Goal: Information Seeking & Learning: Learn about a topic

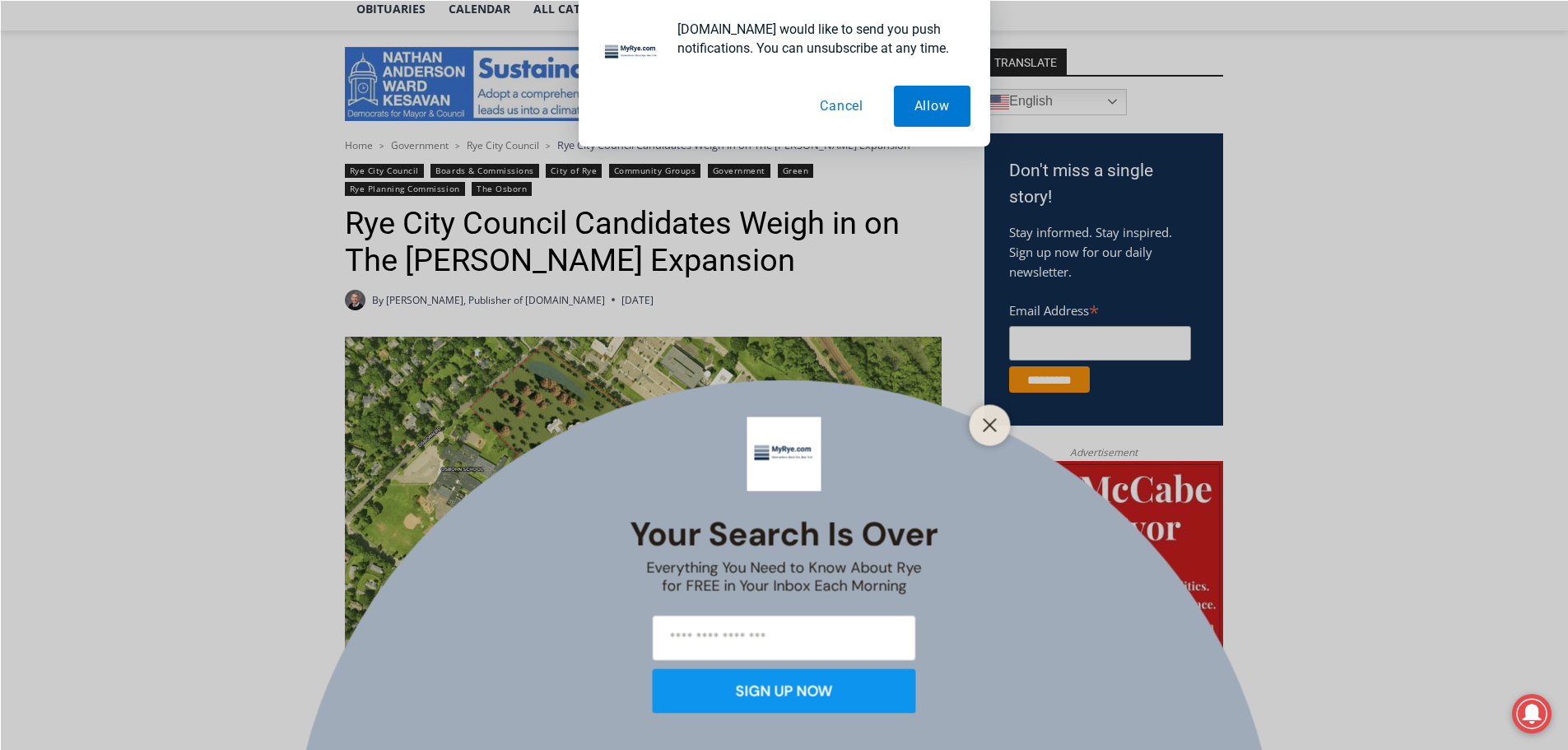
scroll to position [411, 0]
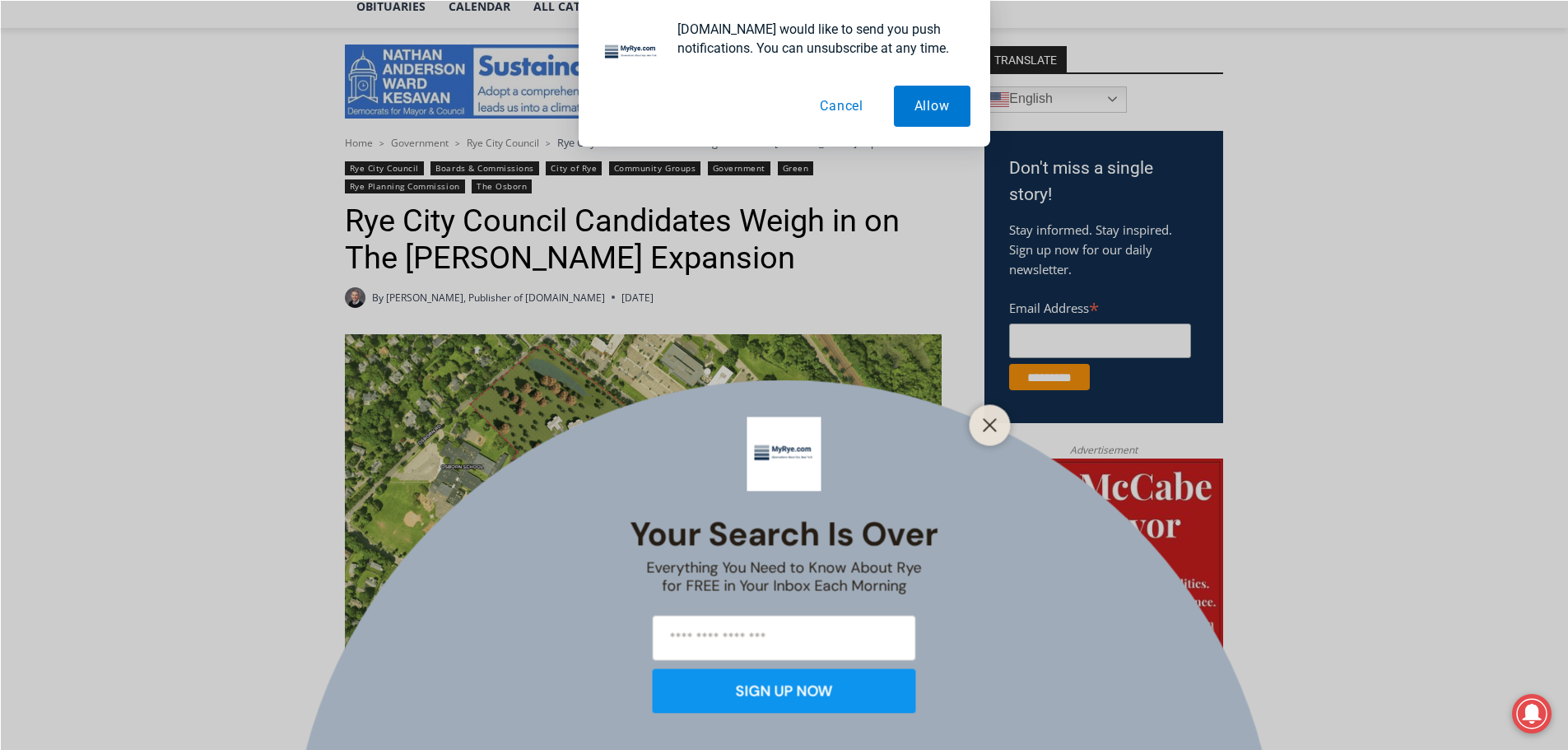
click at [839, 112] on button "Cancel" at bounding box center [841, 106] width 84 height 41
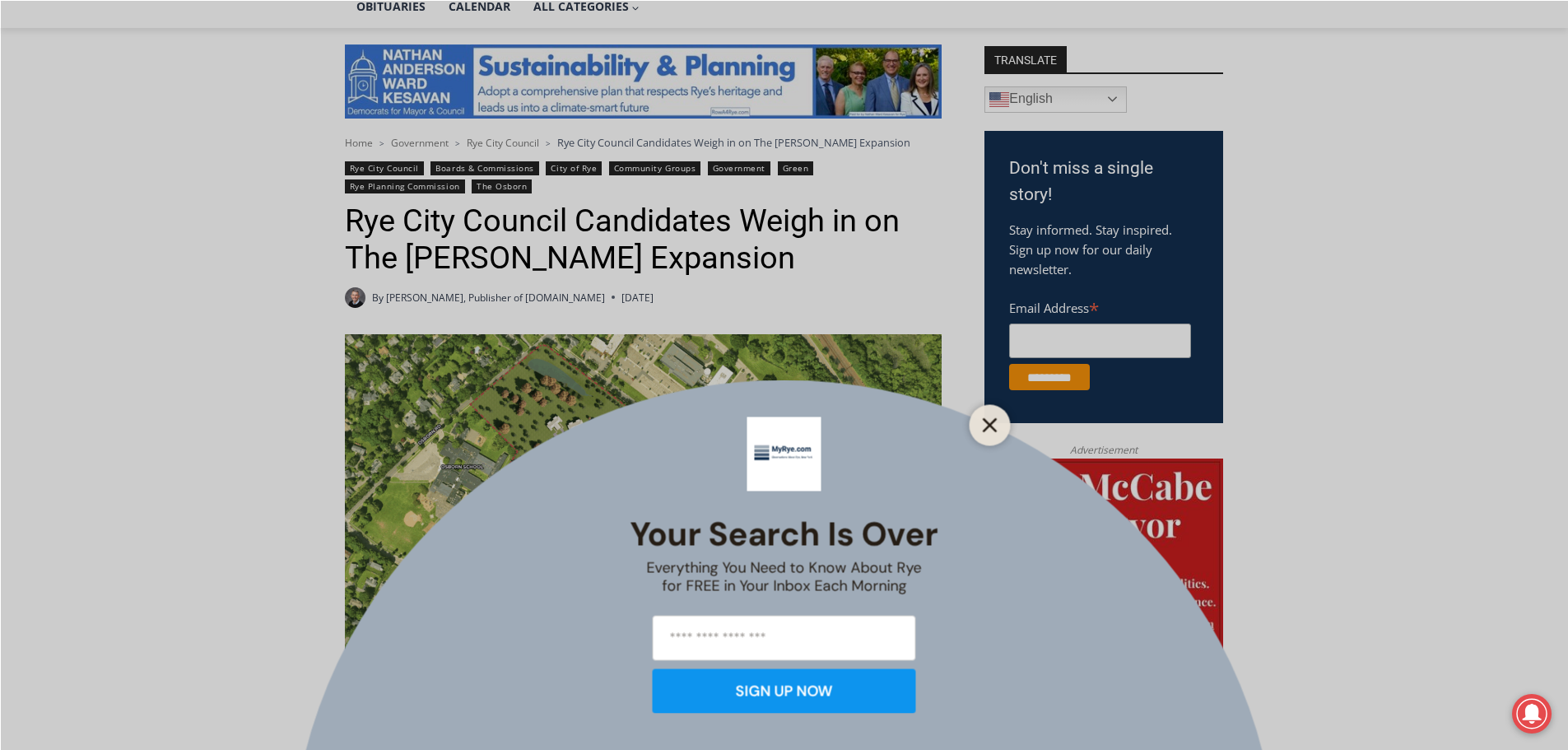
click at [985, 432] on icon "Close" at bounding box center [989, 424] width 15 height 15
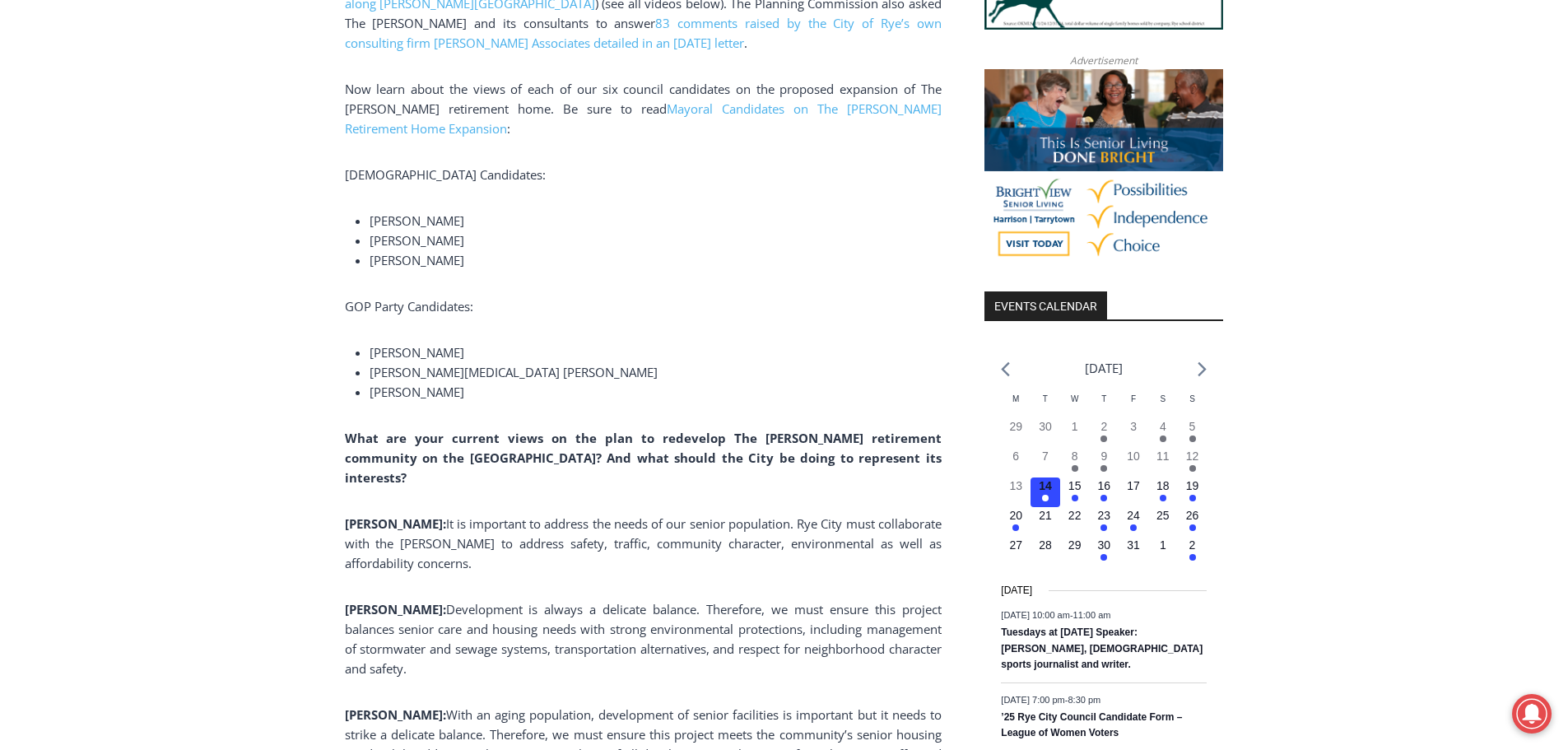
scroll to position [1647, 0]
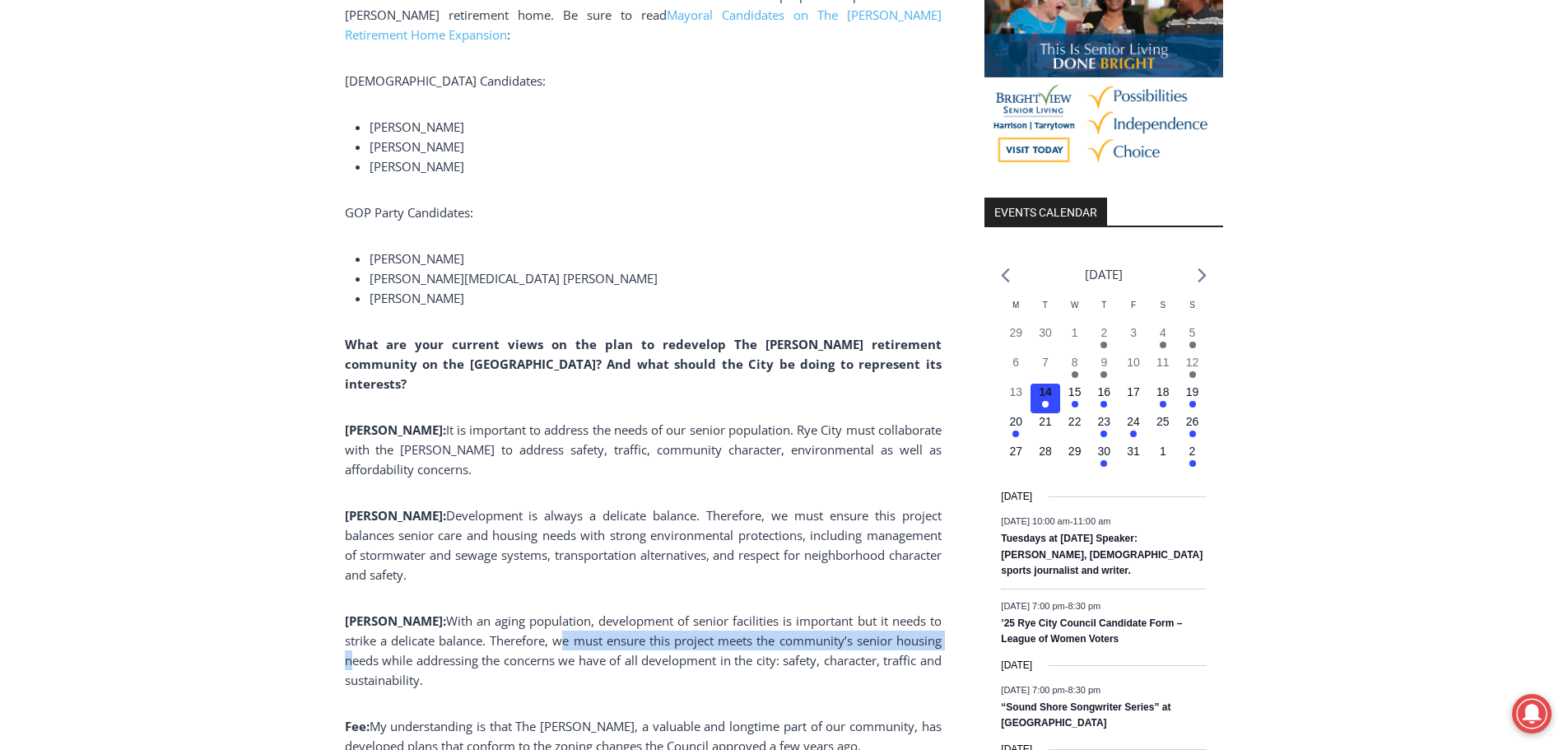
drag, startPoint x: 522, startPoint y: 627, endPoint x: 912, endPoint y: 627, distance: 390.0
click at [912, 627] on span "With an aging population, development of senior facilities is important but it …" at bounding box center [643, 650] width 596 height 76
drag, startPoint x: 912, startPoint y: 627, endPoint x: 564, endPoint y: 626, distance: 348.0
click at [564, 627] on span "With an aging population, development of senior facilities is important but it …" at bounding box center [643, 650] width 596 height 76
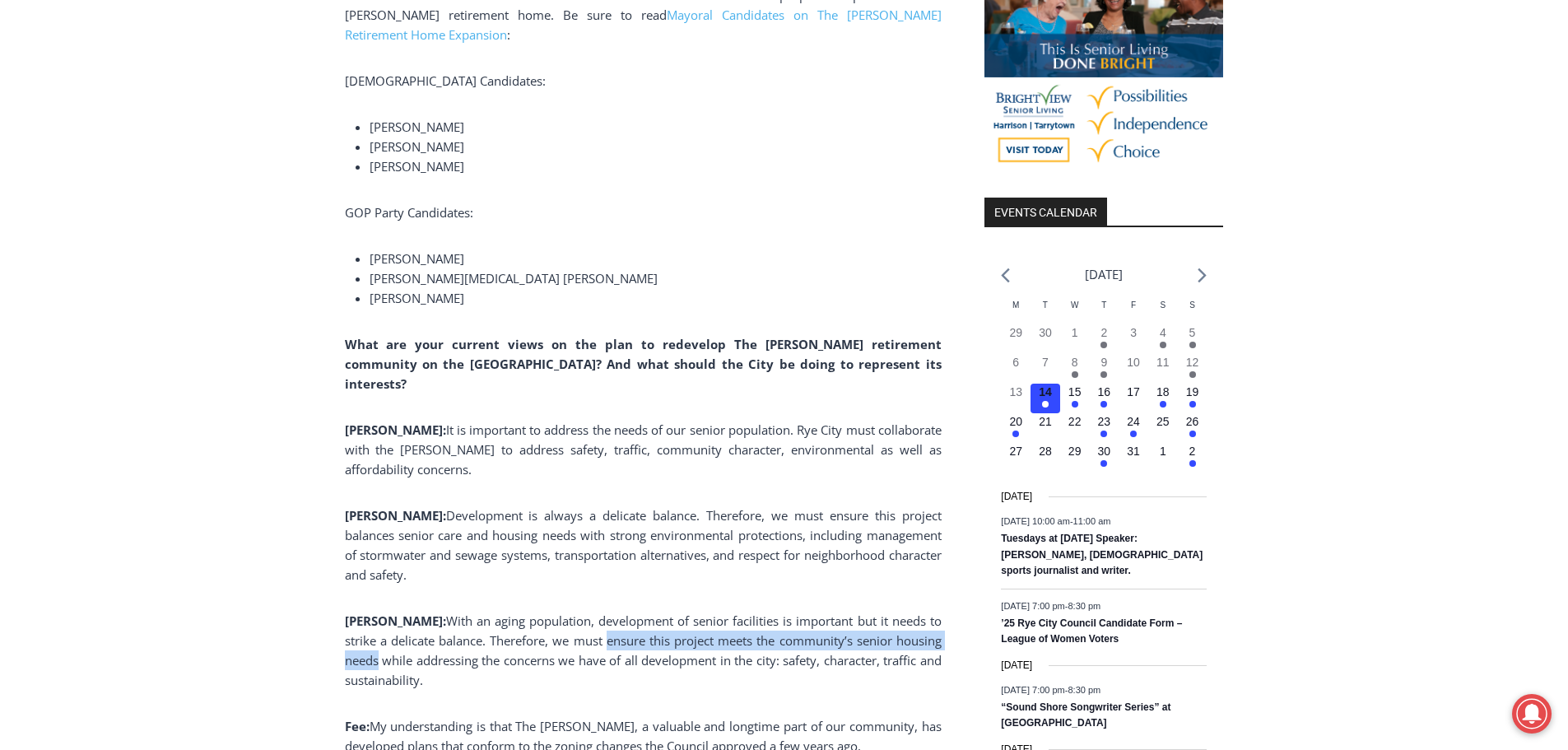
click at [564, 626] on span "With an aging population, development of senior facilities is important but it …" at bounding box center [643, 650] width 596 height 76
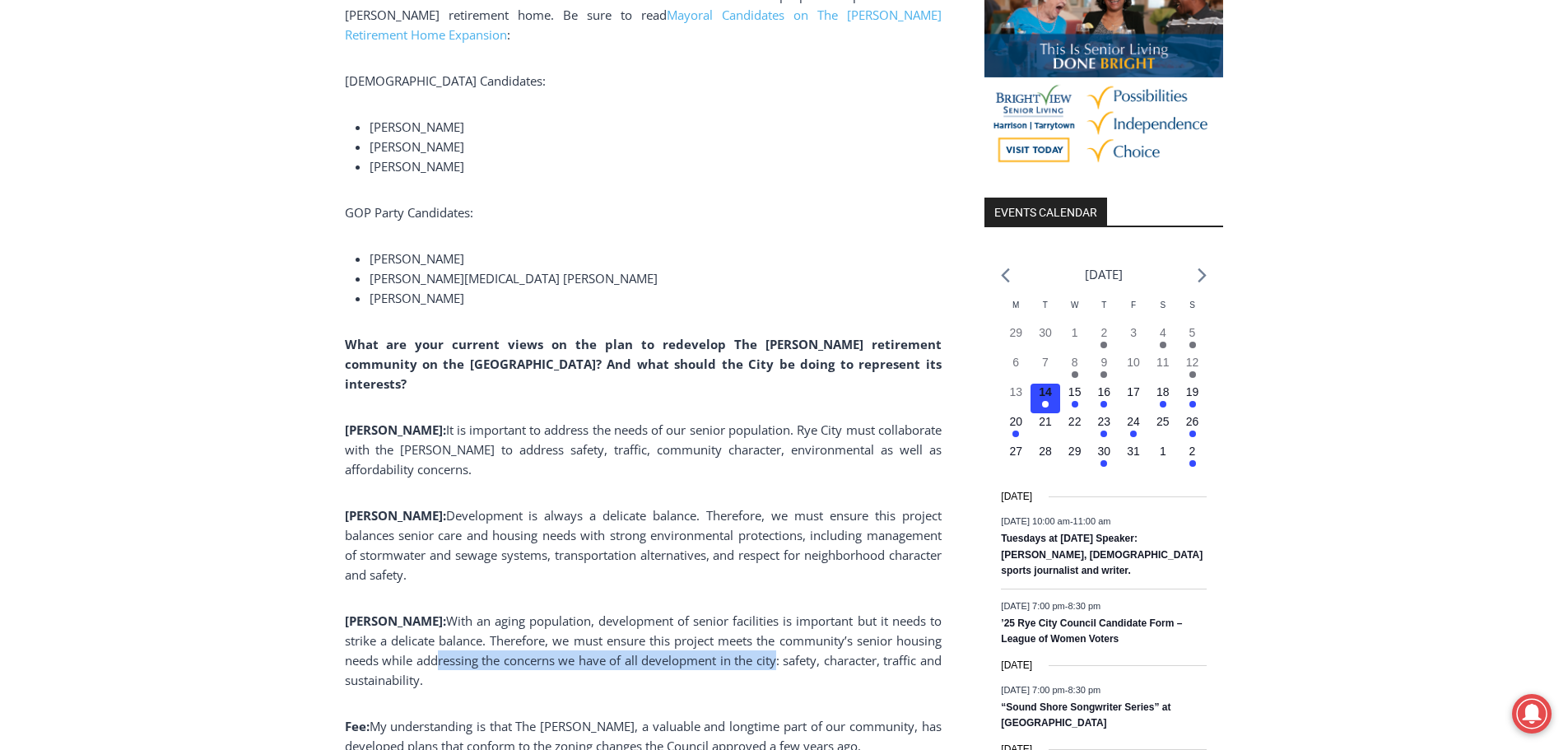
drag, startPoint x: 402, startPoint y: 641, endPoint x: 764, endPoint y: 643, distance: 362.0
click at [764, 643] on span "With an aging population, development of senior facilities is important but it …" at bounding box center [643, 650] width 596 height 76
click at [764, 642] on span "With an aging population, development of senior facilities is important but it …" at bounding box center [643, 650] width 596 height 76
drag, startPoint x: 841, startPoint y: 636, endPoint x: 427, endPoint y: 635, distance: 414.0
click at [427, 635] on span "With an aging population, development of senior facilities is important but it …" at bounding box center [643, 650] width 596 height 76
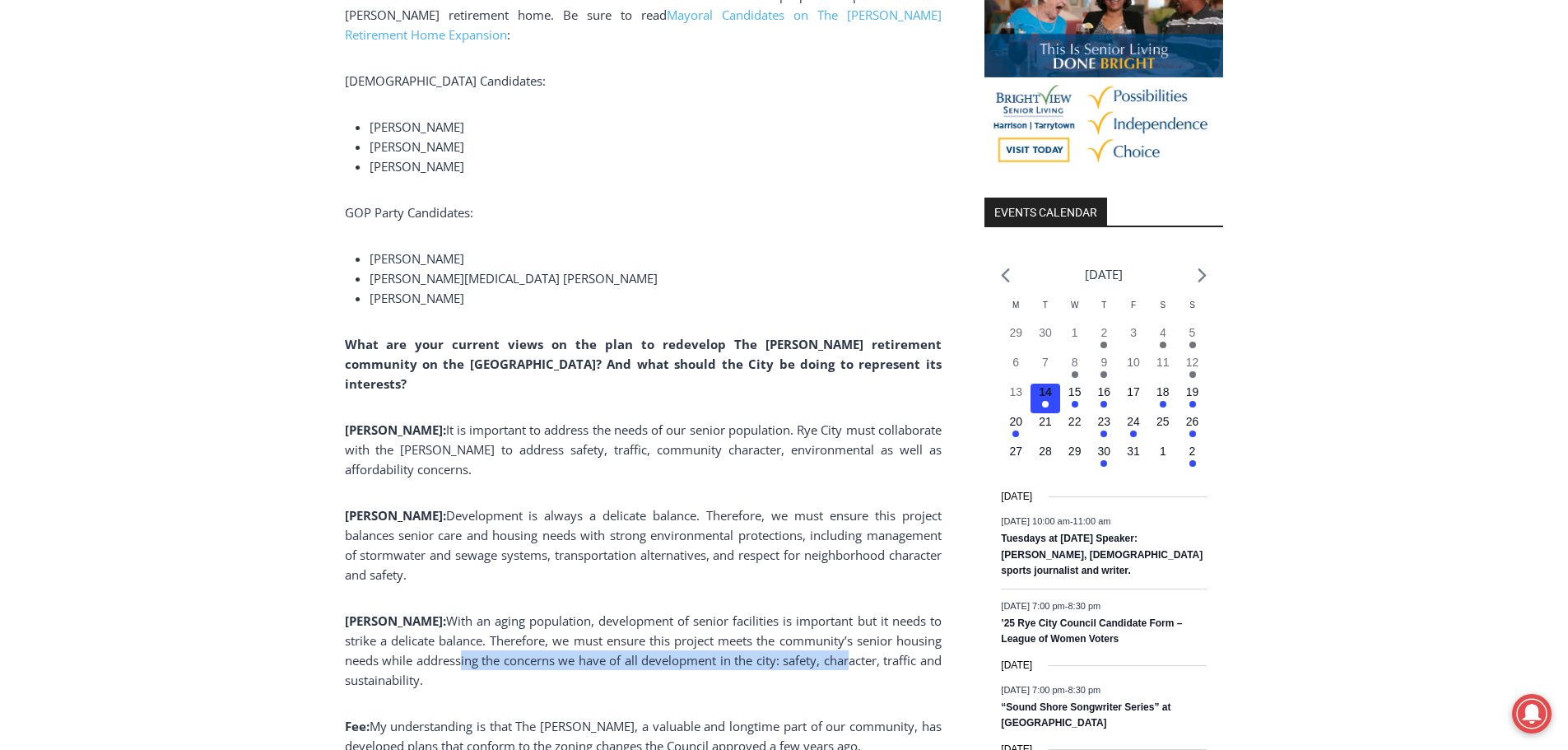
click at [427, 635] on span "With an aging population, development of senior facilities is important but it …" at bounding box center [643, 650] width 596 height 76
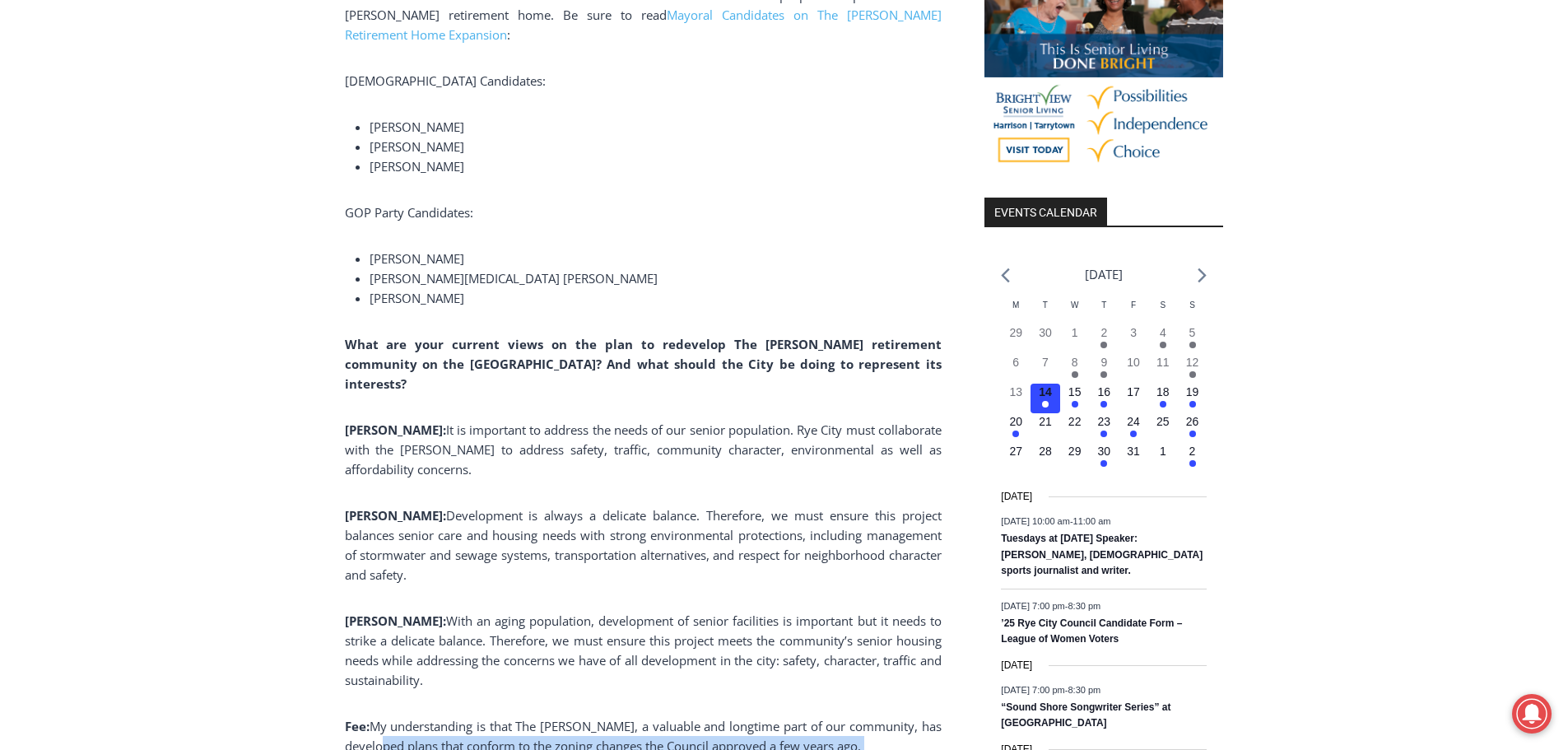
scroll to position [1650, 0]
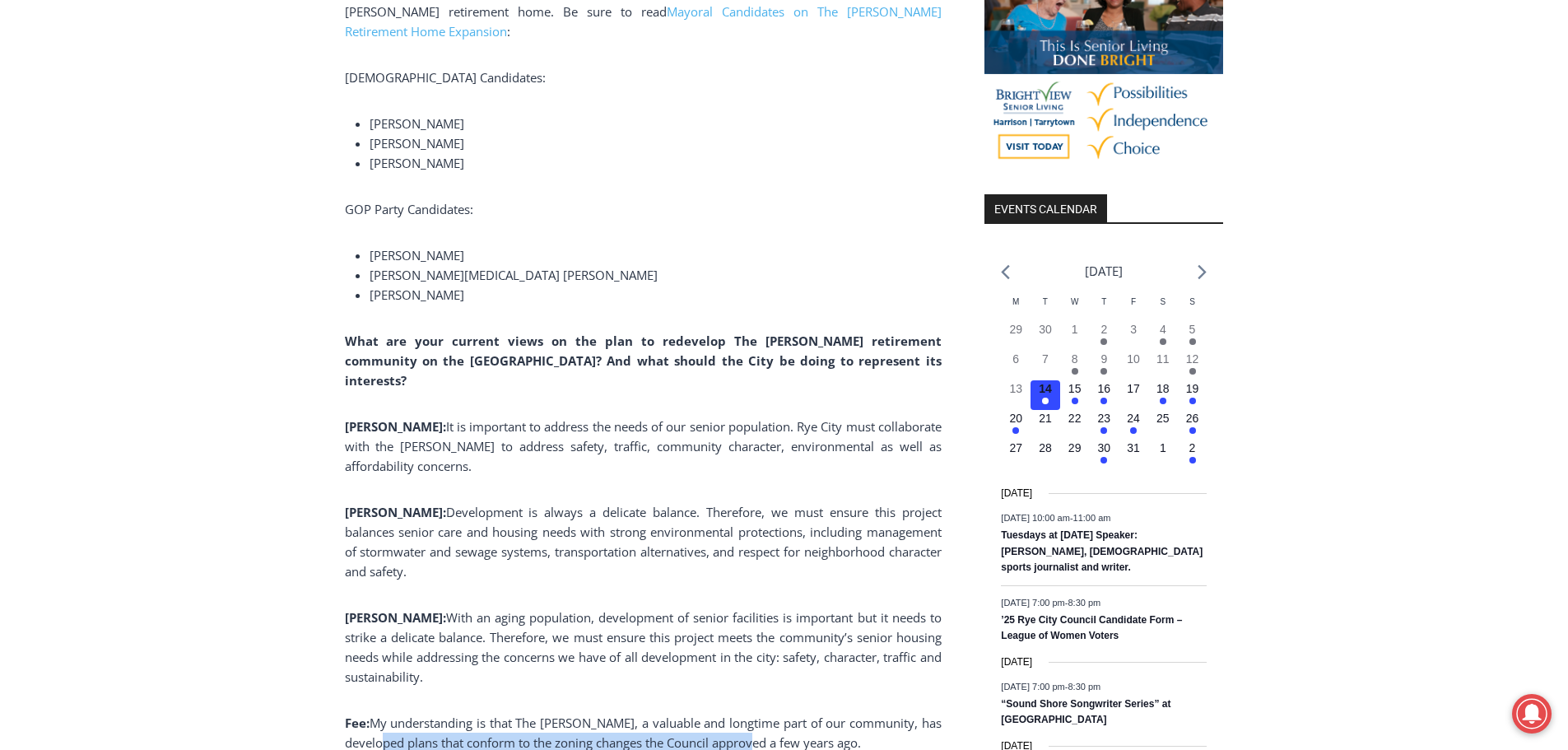
drag, startPoint x: 423, startPoint y: 734, endPoint x: 796, endPoint y: 722, distance: 373.2
click at [796, 722] on p "Fee: My understanding is that The [PERSON_NAME], a valuable and longtime part o…" at bounding box center [643, 733] width 596 height 40
click at [796, 722] on span "My understanding is that The [PERSON_NAME], a valuable and longtime part of our…" at bounding box center [643, 733] width 596 height 36
drag, startPoint x: 809, startPoint y: 718, endPoint x: 471, endPoint y: 716, distance: 338.0
click at [471, 716] on span "My understanding is that The [PERSON_NAME], a valuable and longtime part of our…" at bounding box center [643, 733] width 596 height 36
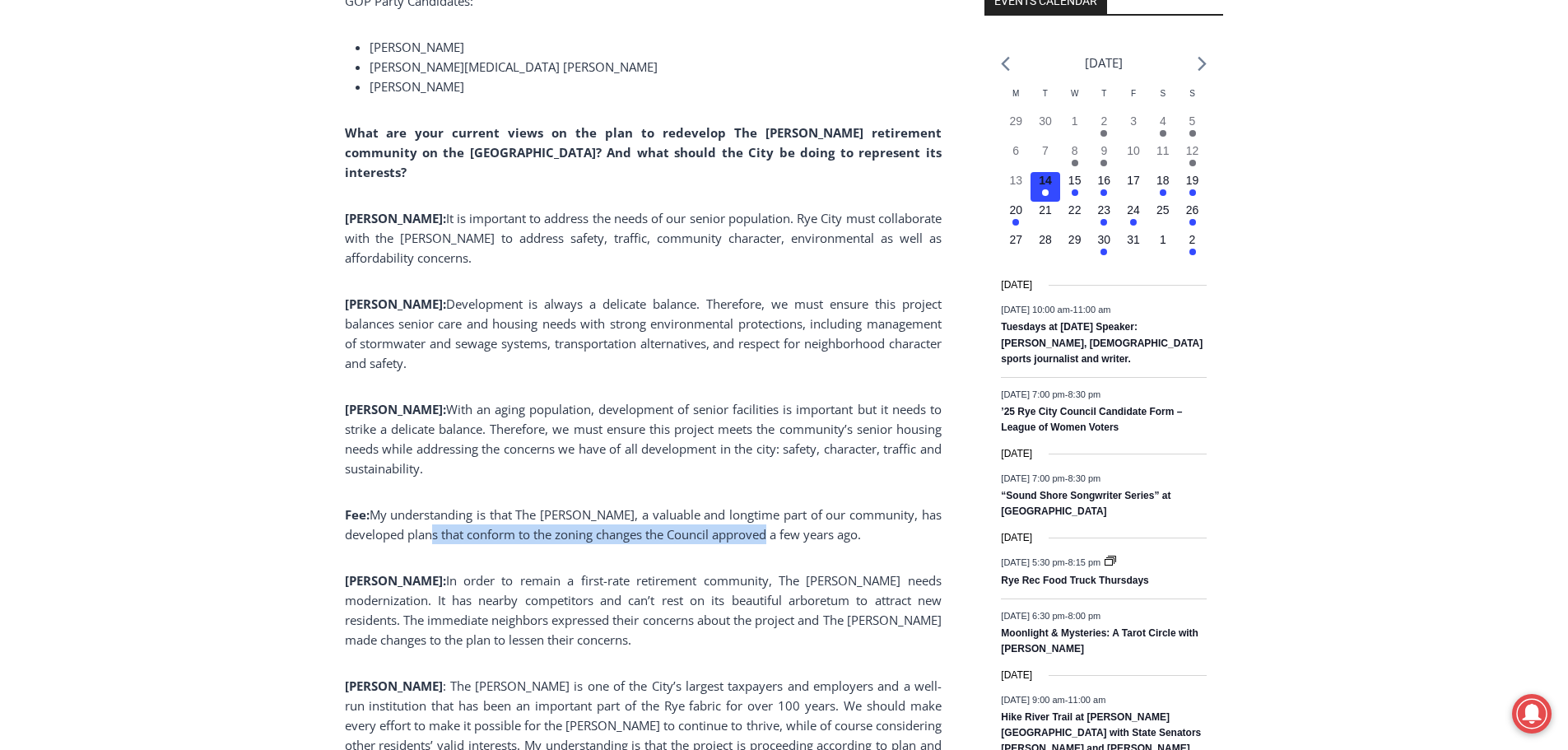
scroll to position [1898, 0]
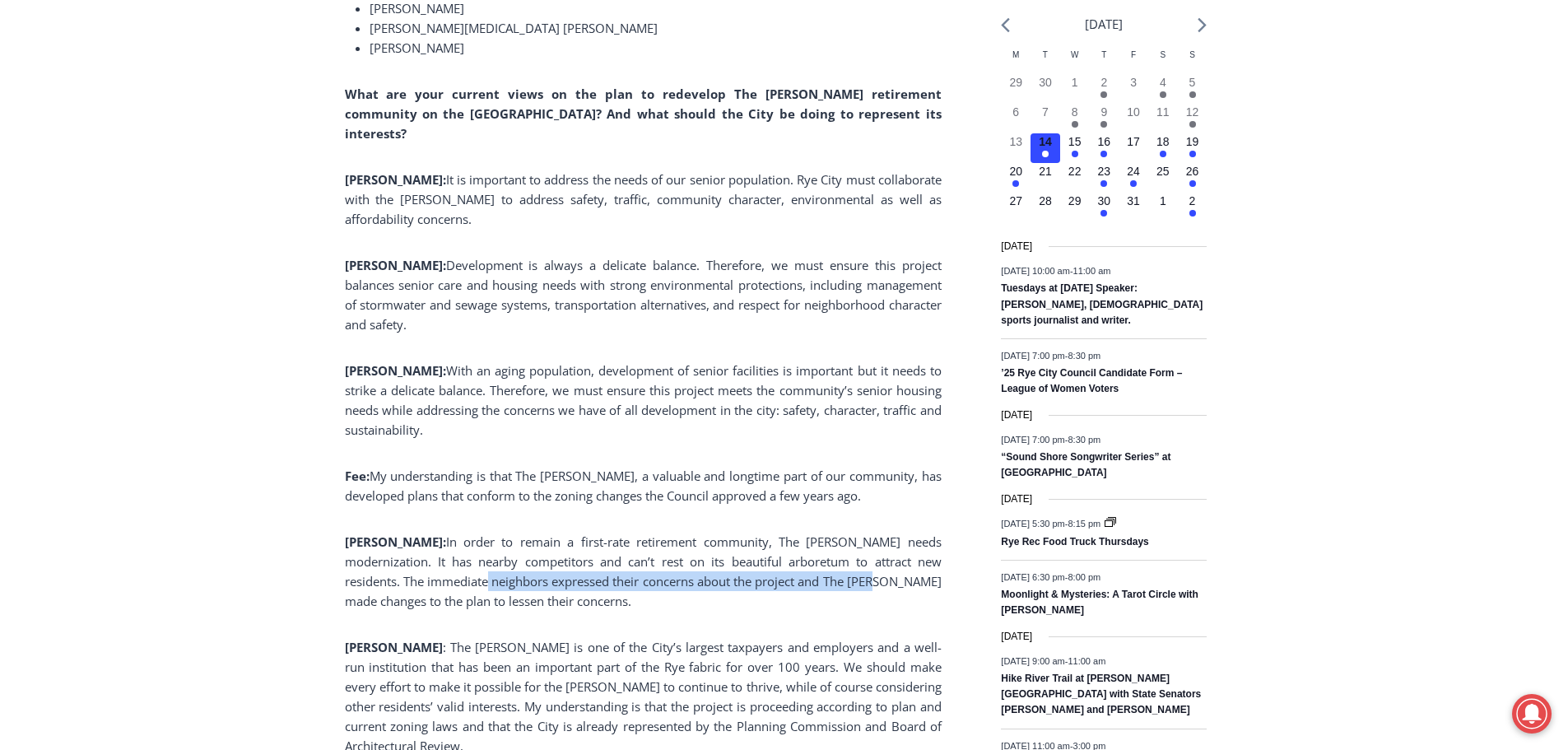
drag, startPoint x: 451, startPoint y: 564, endPoint x: 854, endPoint y: 565, distance: 403.0
click at [854, 565] on span "In order to remain a first-rate retirement community, The [PERSON_NAME] needs m…" at bounding box center [643, 571] width 596 height 76
drag, startPoint x: 854, startPoint y: 565, endPoint x: 868, endPoint y: 565, distance: 14.0
click at [855, 565] on span "In order to remain a first-rate retirement community, The [PERSON_NAME] needs m…" at bounding box center [643, 571] width 596 height 76
click at [874, 565] on span "In order to remain a first-rate retirement community, The [PERSON_NAME] needs m…" at bounding box center [643, 571] width 596 height 76
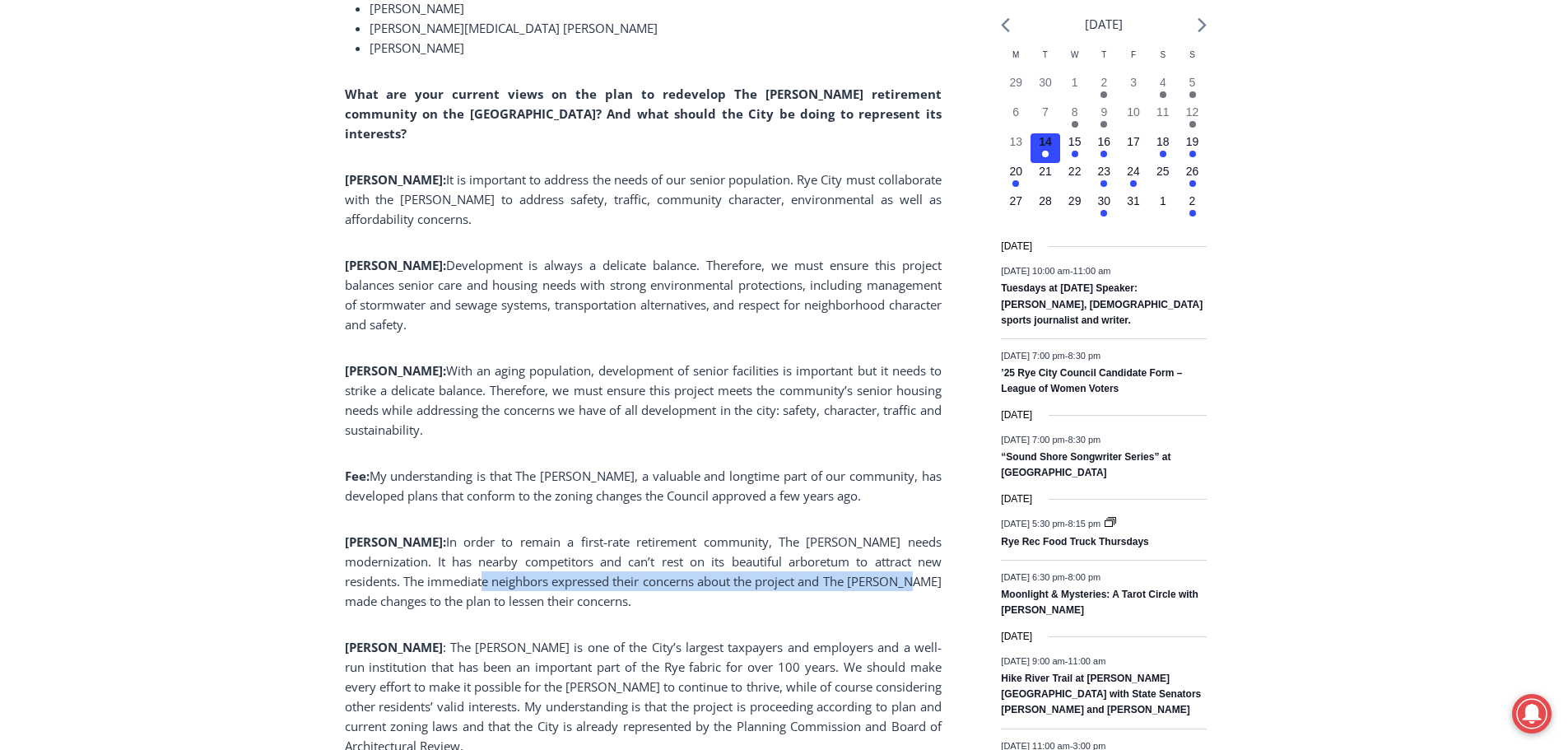
drag, startPoint x: 882, startPoint y: 564, endPoint x: 438, endPoint y: 553, distance: 444.1
click at [438, 553] on span "In order to remain a first-rate retirement community, The [PERSON_NAME] needs m…" at bounding box center [643, 571] width 596 height 76
drag, startPoint x: 419, startPoint y: 577, endPoint x: 405, endPoint y: 577, distance: 14.0
click at [405, 577] on span "In order to remain a first-rate retirement community, The [PERSON_NAME] needs m…" at bounding box center [643, 571] width 596 height 76
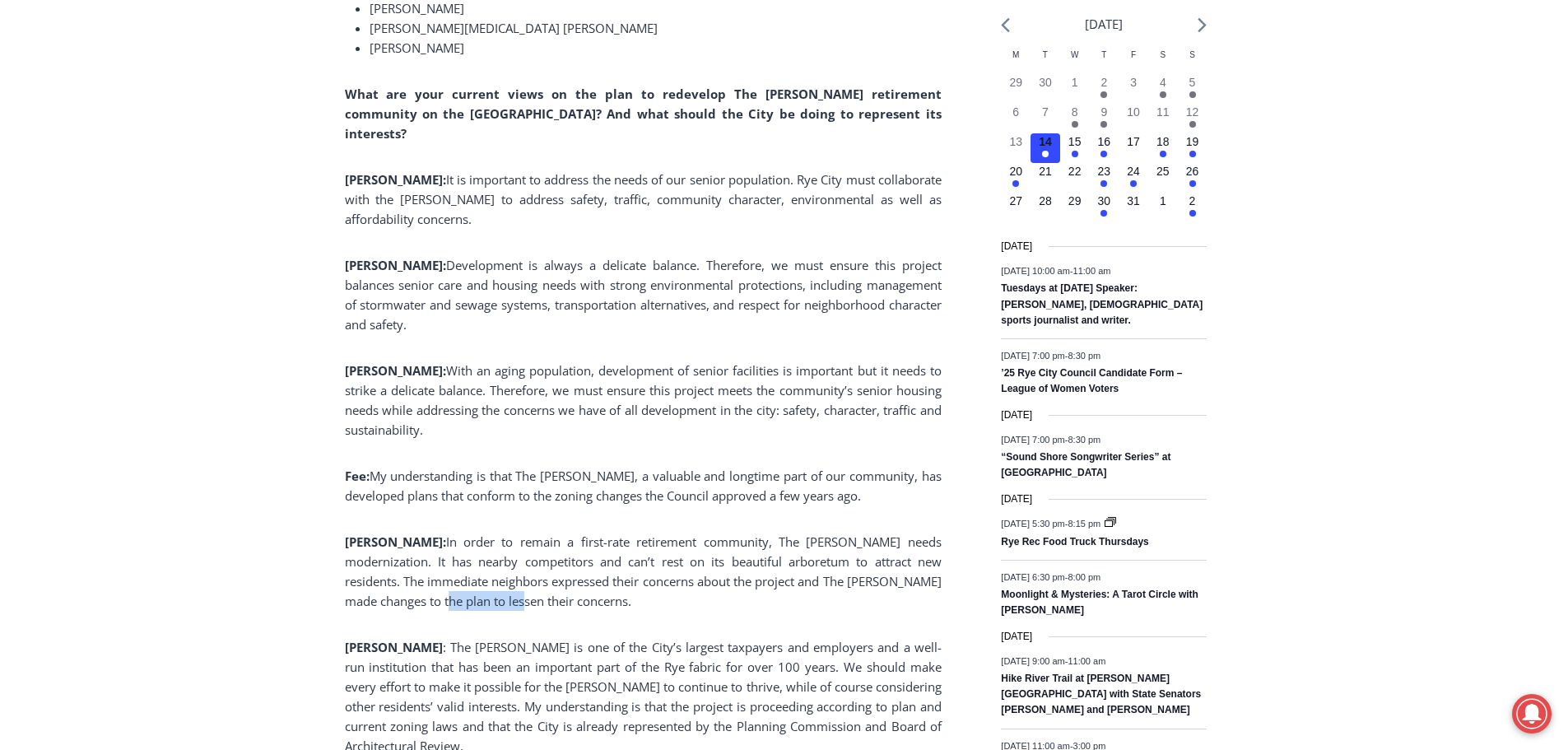
click at [405, 577] on span "In order to remain a first-rate retirement community, The [PERSON_NAME] needs m…" at bounding box center [643, 571] width 596 height 76
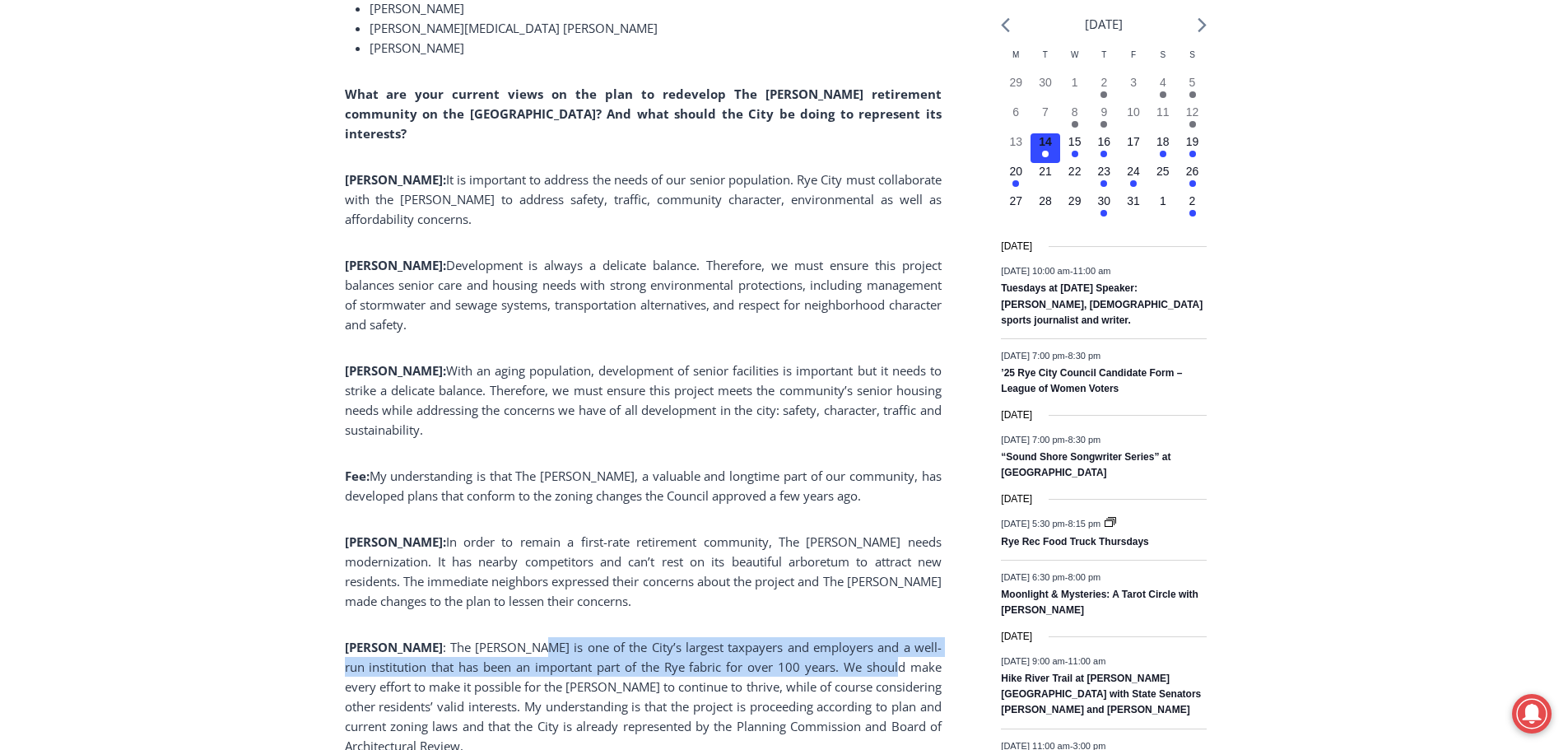
drag, startPoint x: 486, startPoint y: 625, endPoint x: 814, endPoint y: 656, distance: 329.5
click at [814, 656] on p "[PERSON_NAME] : The [PERSON_NAME] is one of the City’s largest taxpayers and em…" at bounding box center [643, 697] width 596 height 118
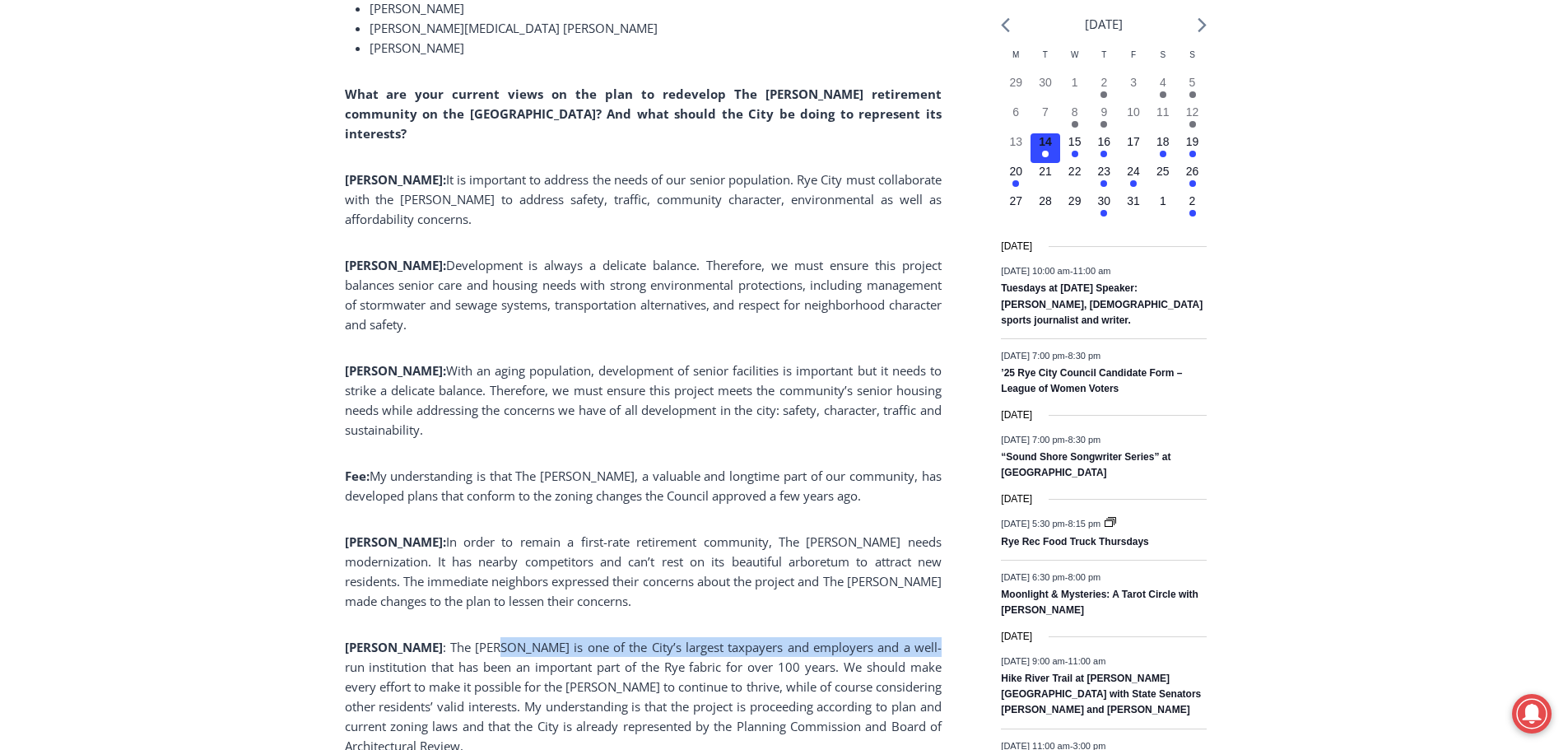
drag, startPoint x: 869, startPoint y: 629, endPoint x: 442, endPoint y: 633, distance: 427.0
click at [442, 639] on span ": The [PERSON_NAME] is one of the City’s largest taxpayers and employers and a …" at bounding box center [643, 697] width 596 height 115
click at [400, 656] on p "[PERSON_NAME] : The [PERSON_NAME] is one of the City’s largest taxpayers and em…" at bounding box center [643, 697] width 596 height 118
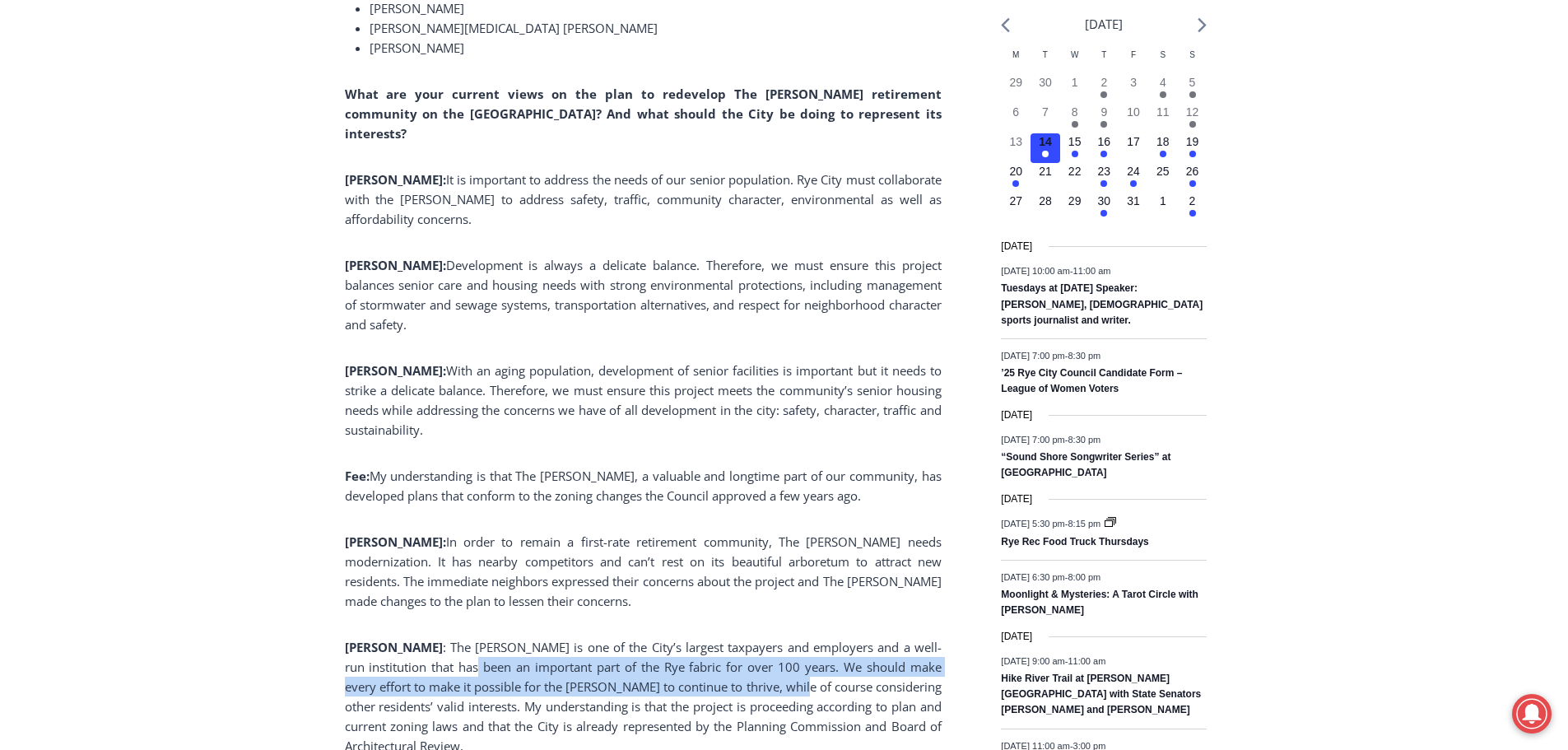
drag, startPoint x: 624, startPoint y: 655, endPoint x: 759, endPoint y: 660, distance: 135.1
click at [759, 660] on span ": The [PERSON_NAME] is one of the City’s largest taxpayers and employers and a …" at bounding box center [643, 697] width 596 height 115
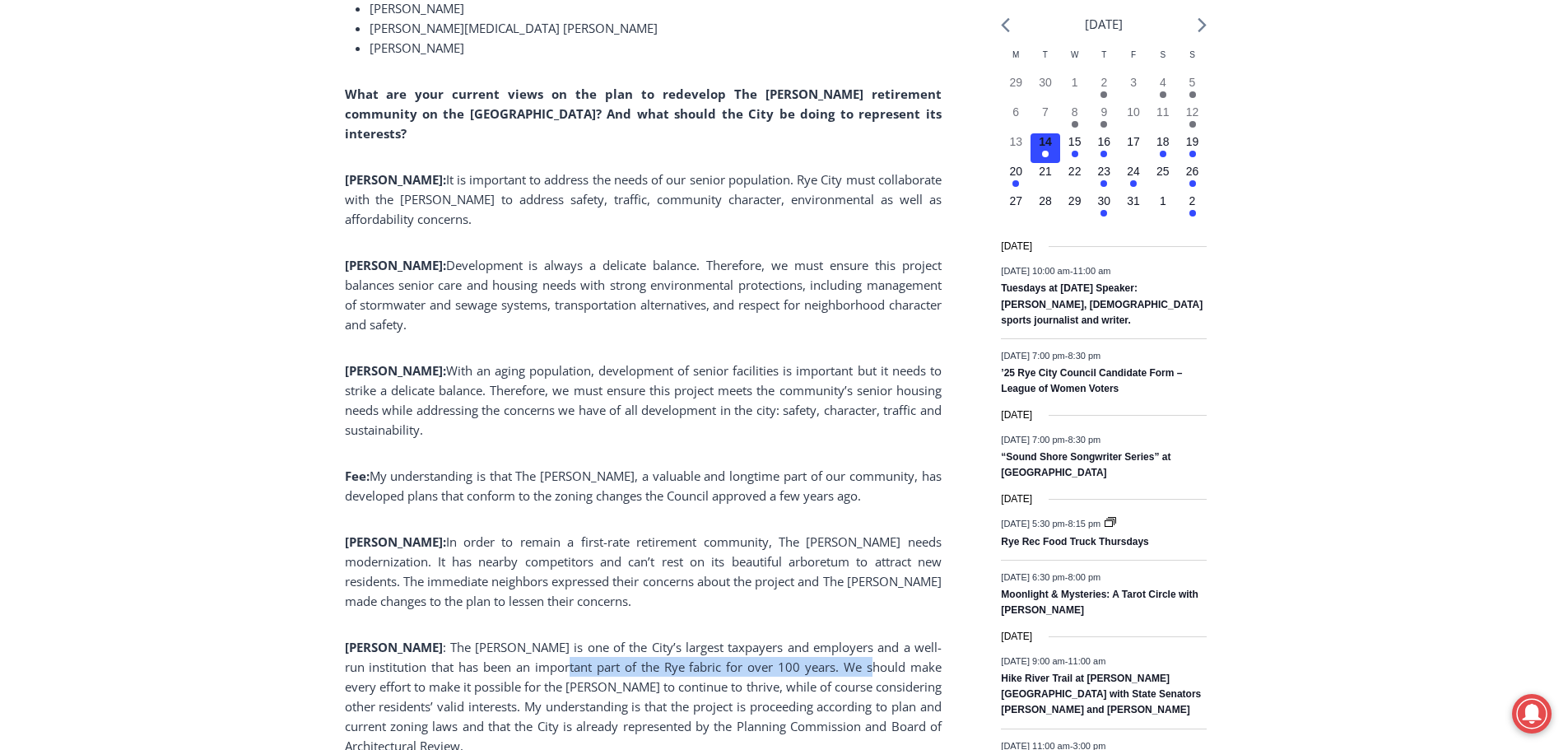
drag, startPoint x: 606, startPoint y: 646, endPoint x: 493, endPoint y: 647, distance: 113.0
click at [493, 647] on span ": The [PERSON_NAME] is one of the City’s largest taxpayers and employers and a …" at bounding box center [643, 697] width 596 height 115
drag, startPoint x: 439, startPoint y: 656, endPoint x: 730, endPoint y: 652, distance: 291.0
click at [730, 652] on p "[PERSON_NAME] : The [PERSON_NAME] is one of the City’s largest taxpayers and em…" at bounding box center [643, 697] width 596 height 118
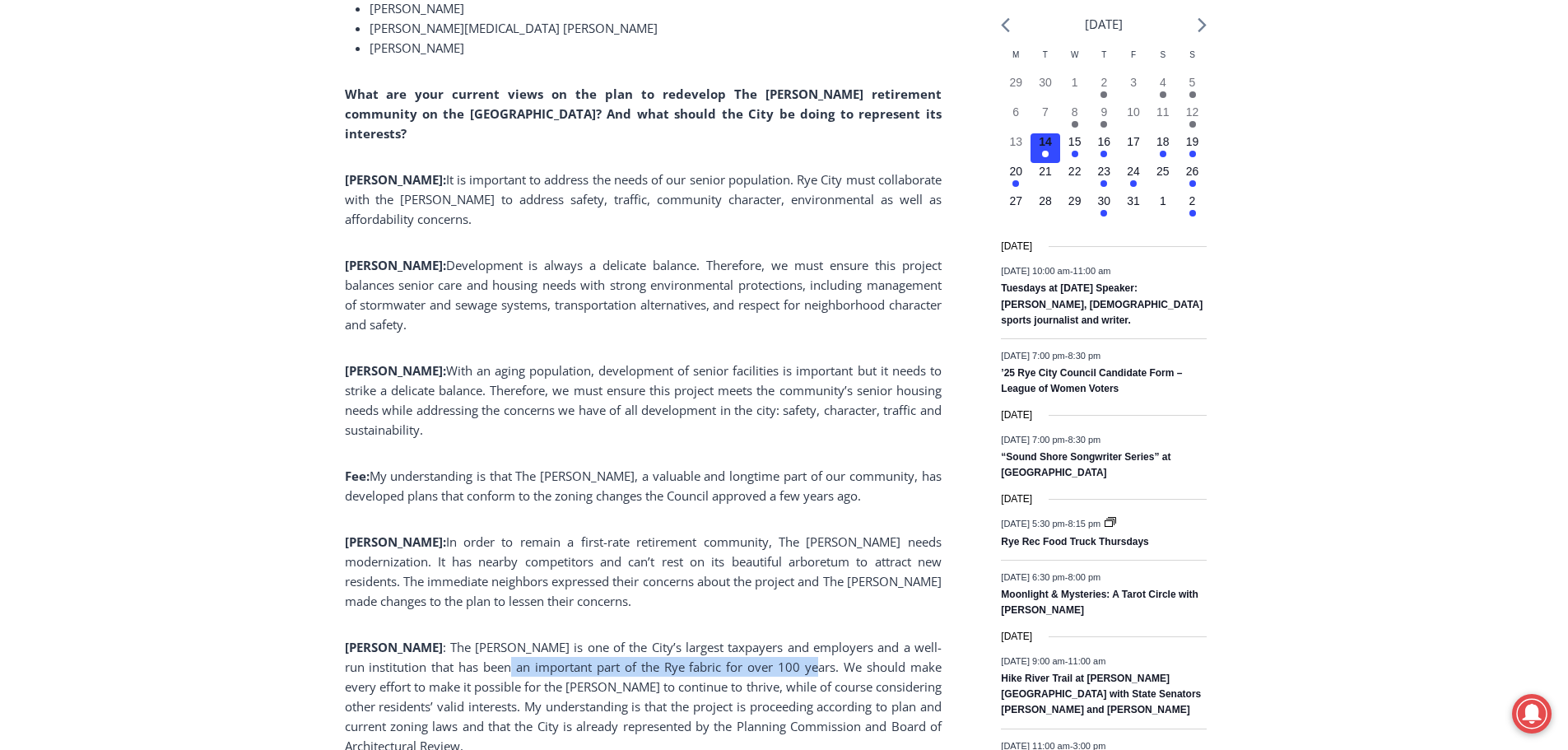
click at [730, 652] on span ": The [PERSON_NAME] is one of the City’s largest taxpayers and employers and a …" at bounding box center [643, 697] width 596 height 115
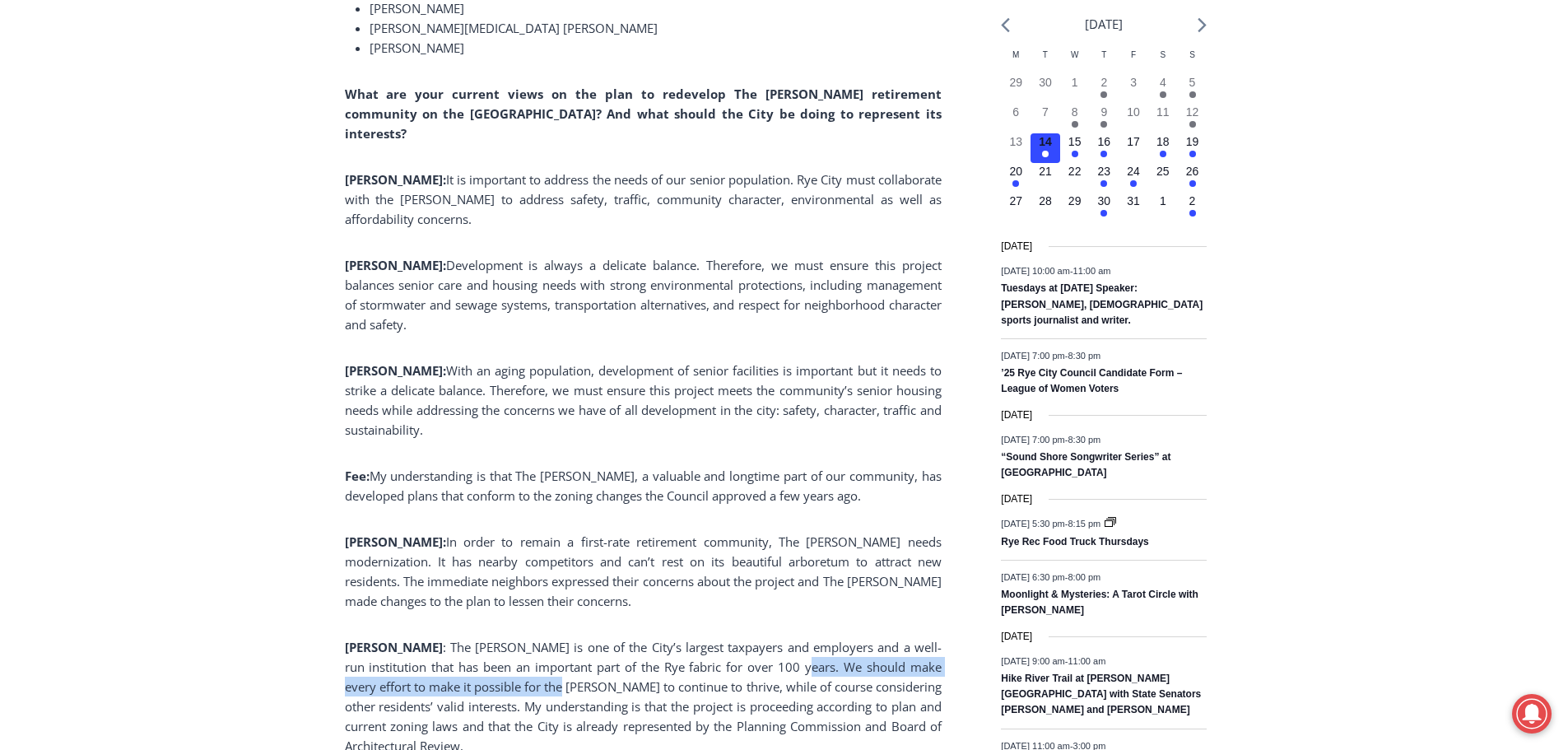
drag, startPoint x: 723, startPoint y: 656, endPoint x: 492, endPoint y: 659, distance: 231.0
click at [492, 659] on p "[PERSON_NAME] : The [PERSON_NAME] is one of the City’s largest taxpayers and em…" at bounding box center [643, 697] width 596 height 118
drag, startPoint x: 492, startPoint y: 659, endPoint x: 476, endPoint y: 664, distance: 16.8
click at [491, 659] on span ": The [PERSON_NAME] is one of the City’s largest taxpayers and employers and a …" at bounding box center [643, 697] width 596 height 115
click at [799, 664] on span ": The [PERSON_NAME] is one of the City’s largest taxpayers and employers and a …" at bounding box center [643, 697] width 596 height 115
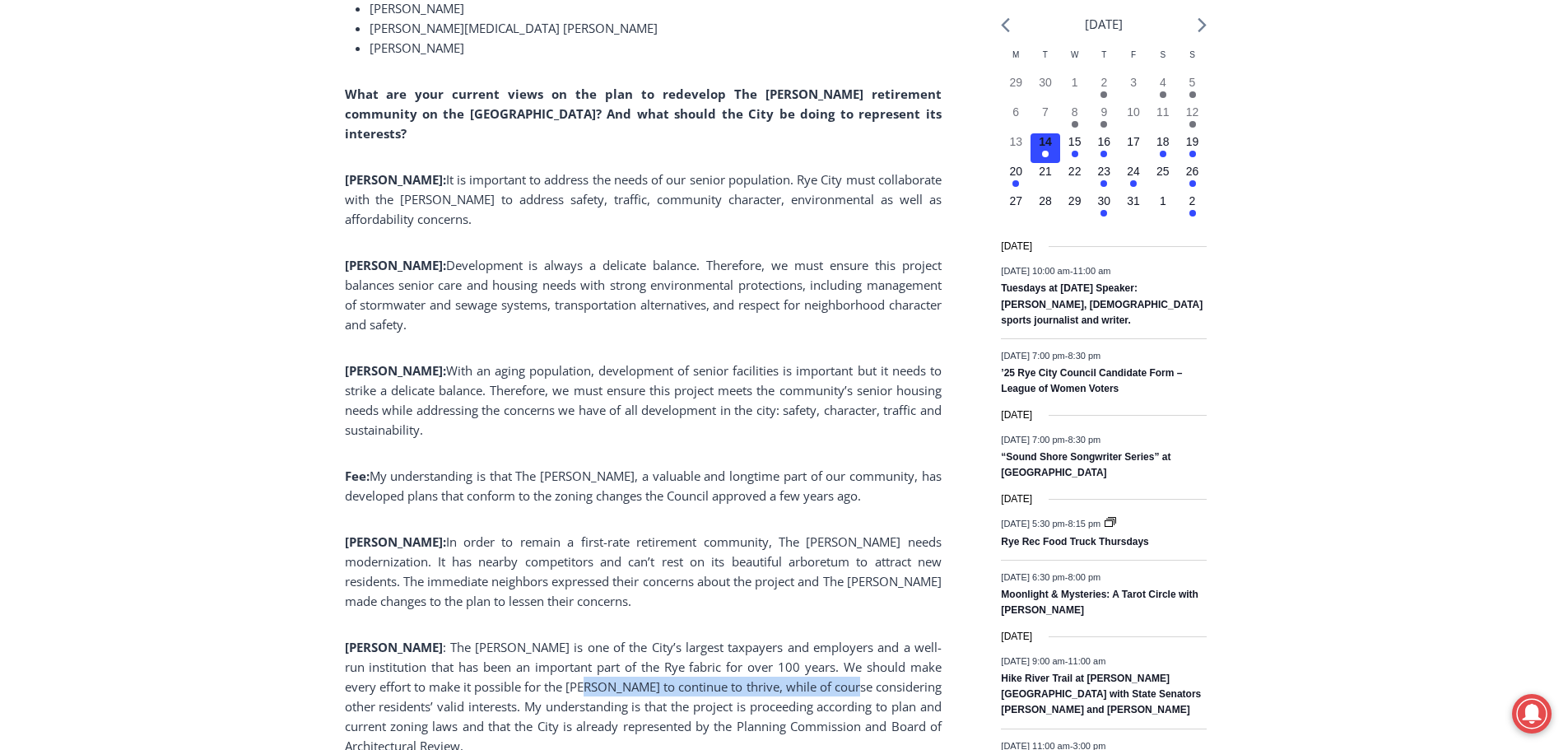
drag, startPoint x: 785, startPoint y: 666, endPoint x: 520, endPoint y: 666, distance: 265.0
click at [520, 666] on span ": The [PERSON_NAME] is one of the City’s largest taxpayers and employers and a …" at bounding box center [643, 697] width 596 height 115
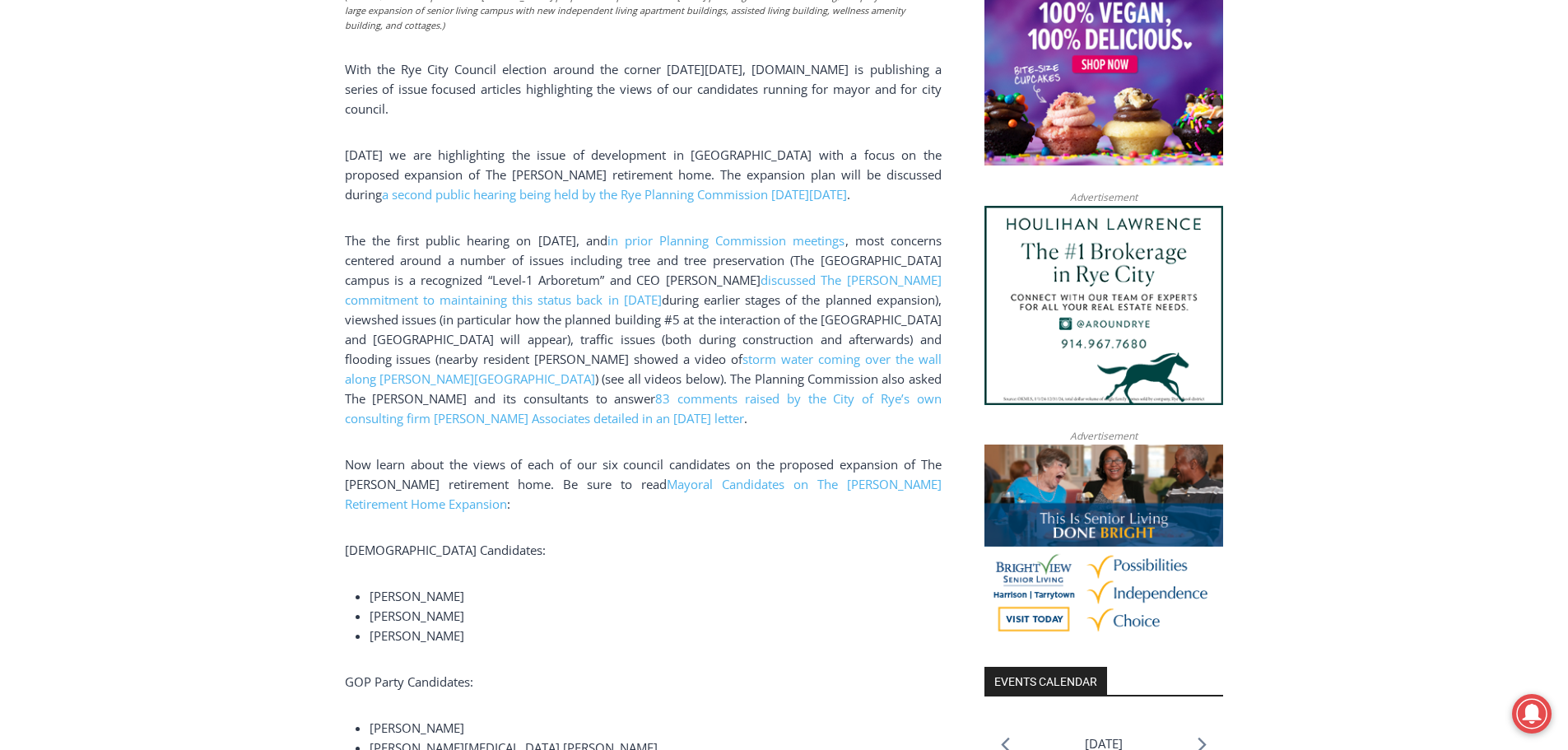
scroll to position [992, 0]
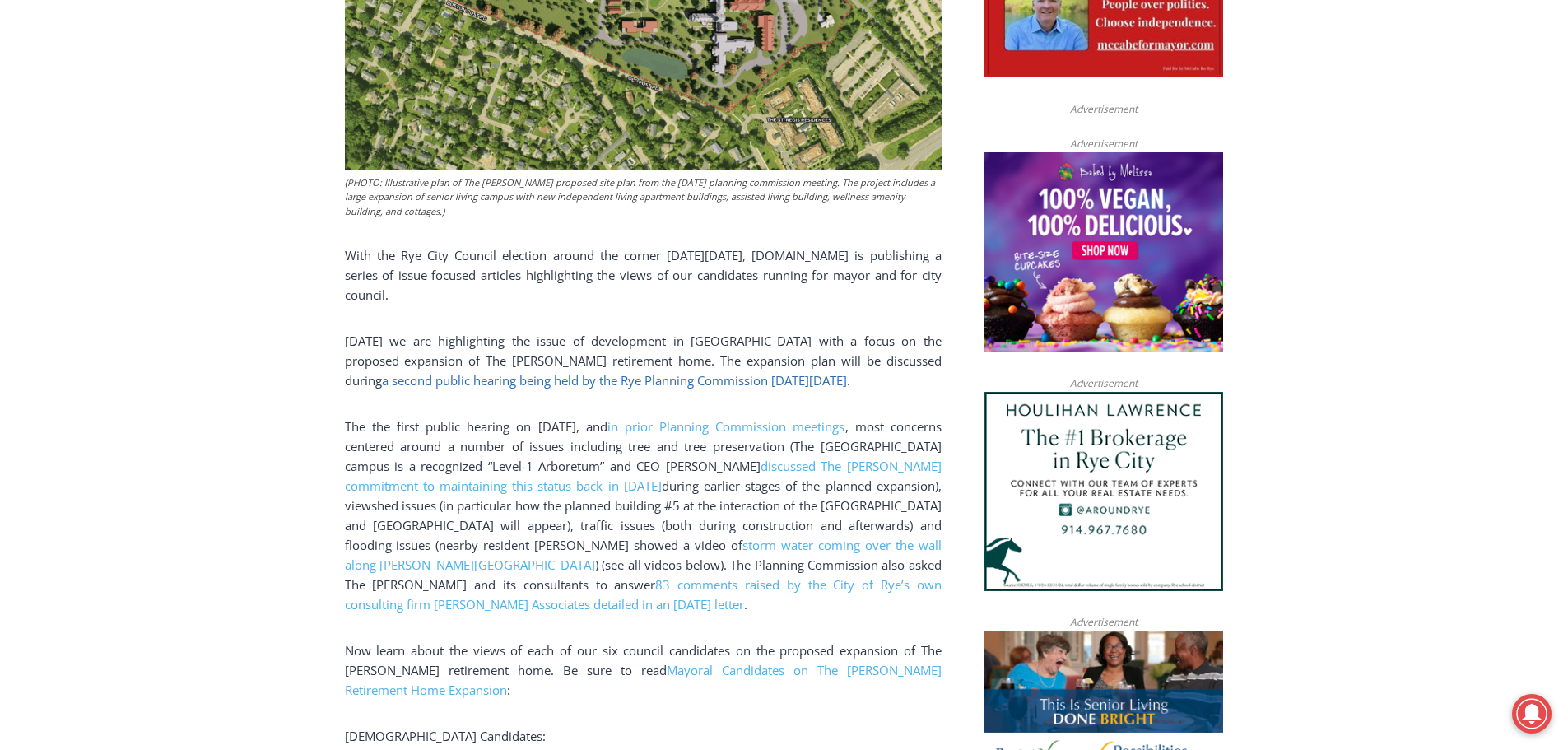
click at [847, 373] on span "a second public hearing being held by the Rye Planning Commission [DATE][DATE]" at bounding box center [615, 380] width 465 height 16
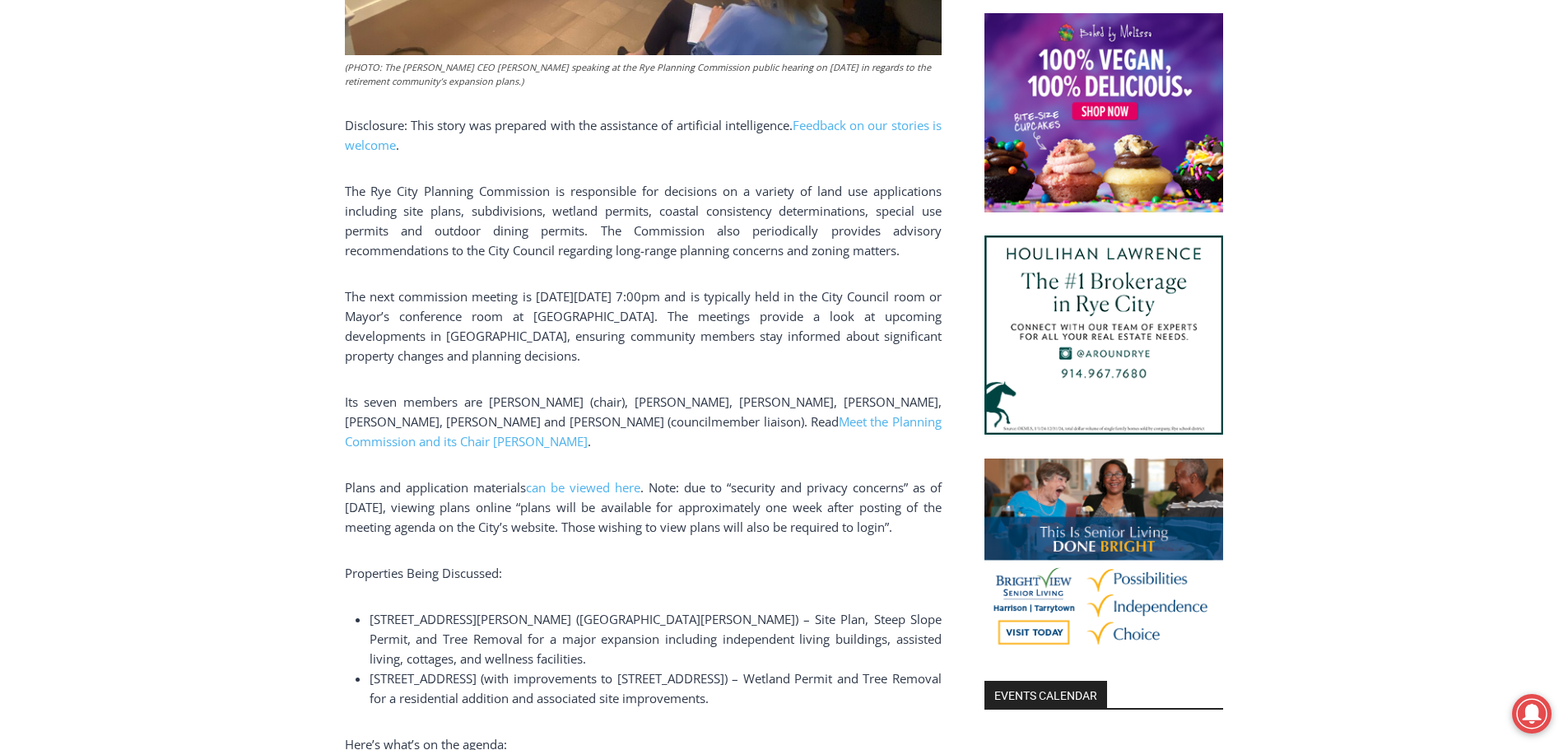
scroll to position [1070, 0]
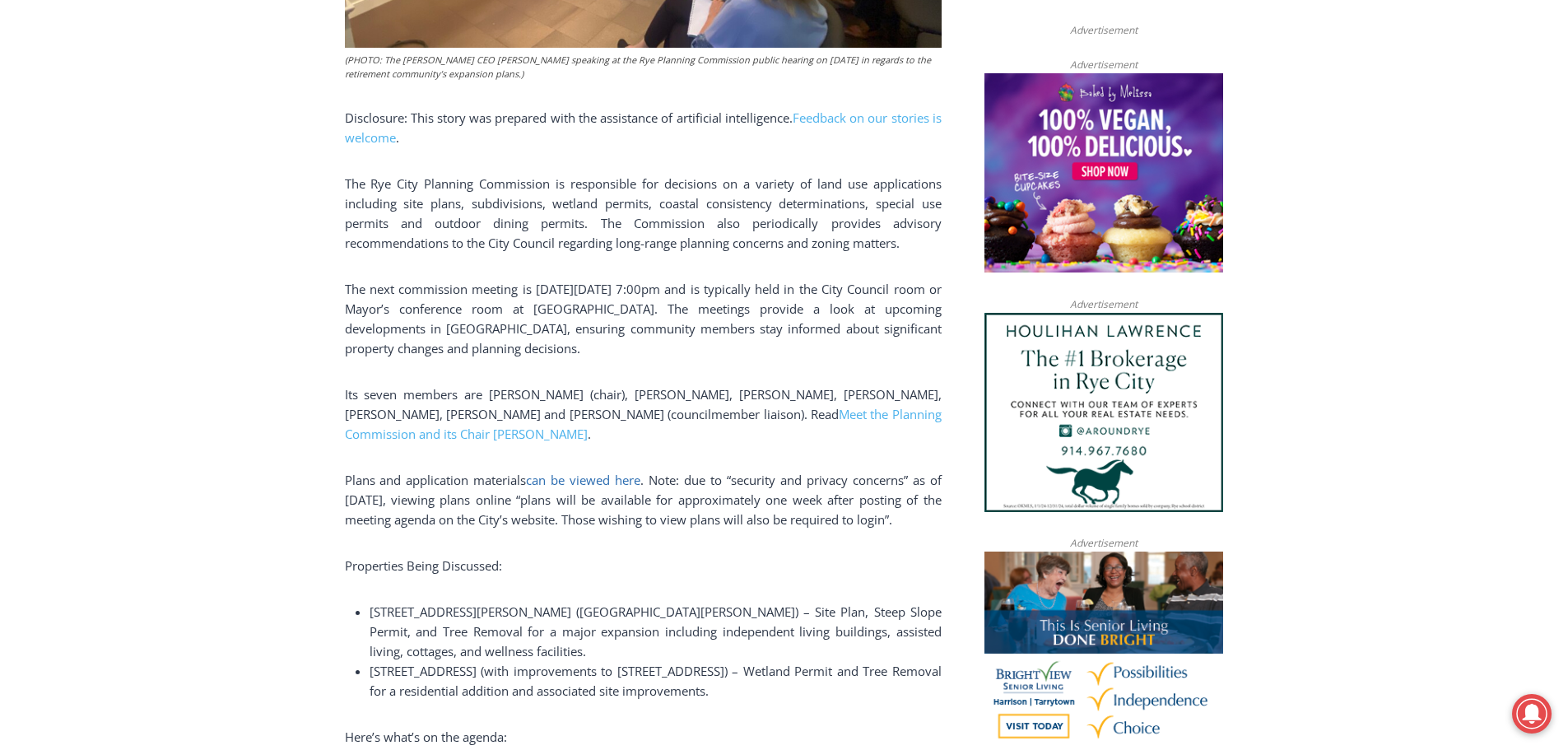
click at [589, 476] on span "can be viewed here" at bounding box center [583, 479] width 114 height 16
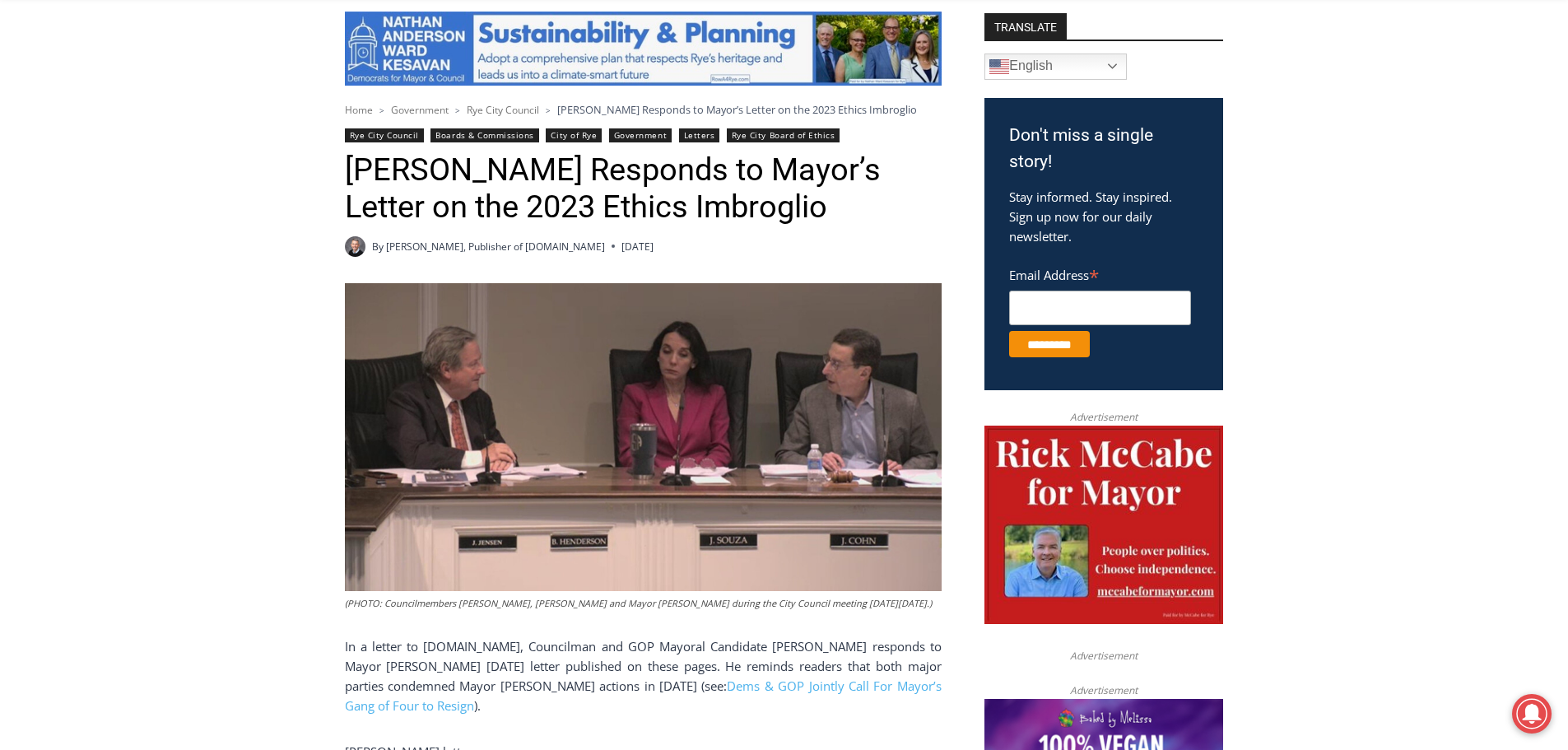
scroll to position [659, 0]
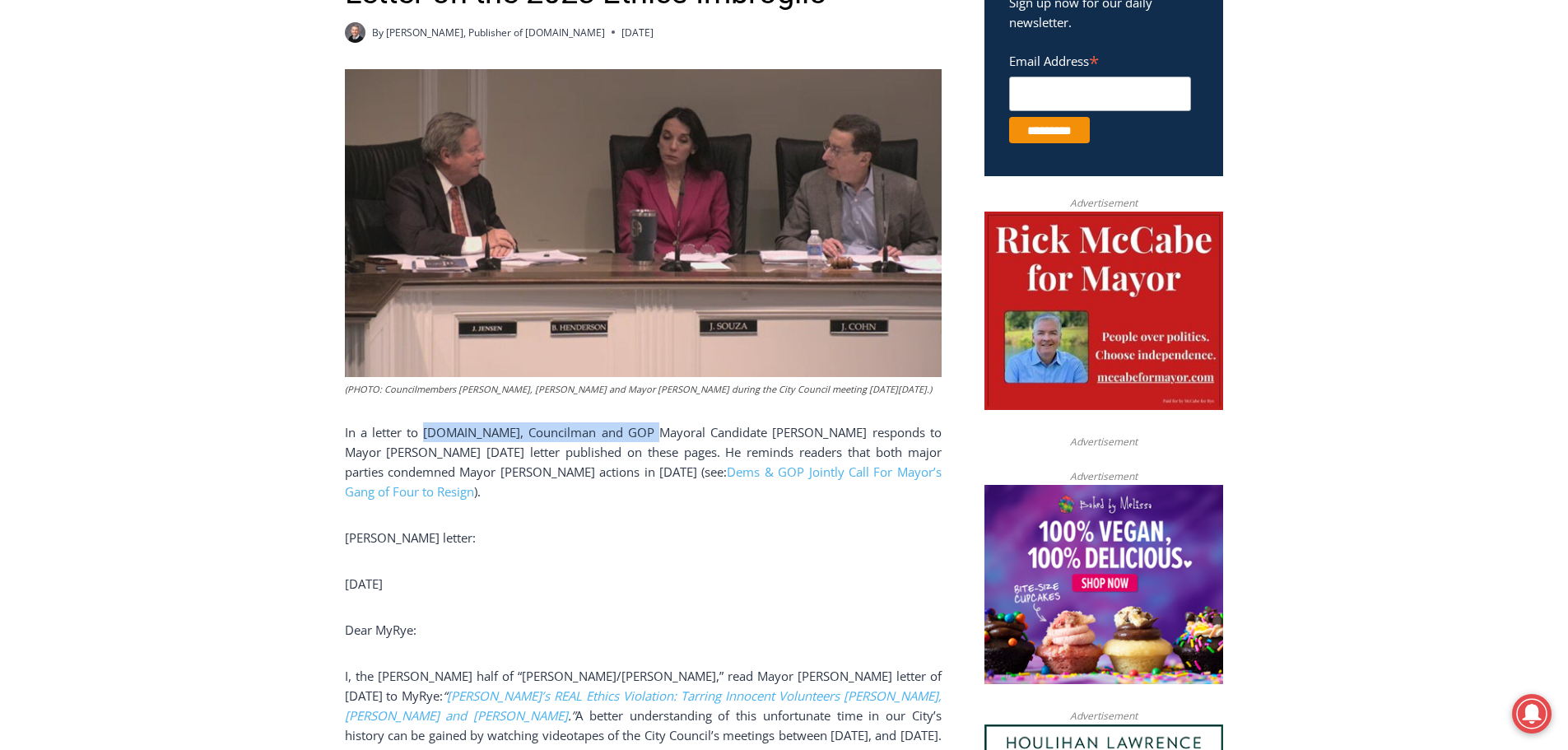
drag, startPoint x: 619, startPoint y: 429, endPoint x: 660, endPoint y: 428, distance: 41.0
click at [660, 428] on p "In a letter to MyRye.com, Councilman and GOP Mayoral Candidate Bill Henderson r…" at bounding box center [643, 461] width 596 height 79
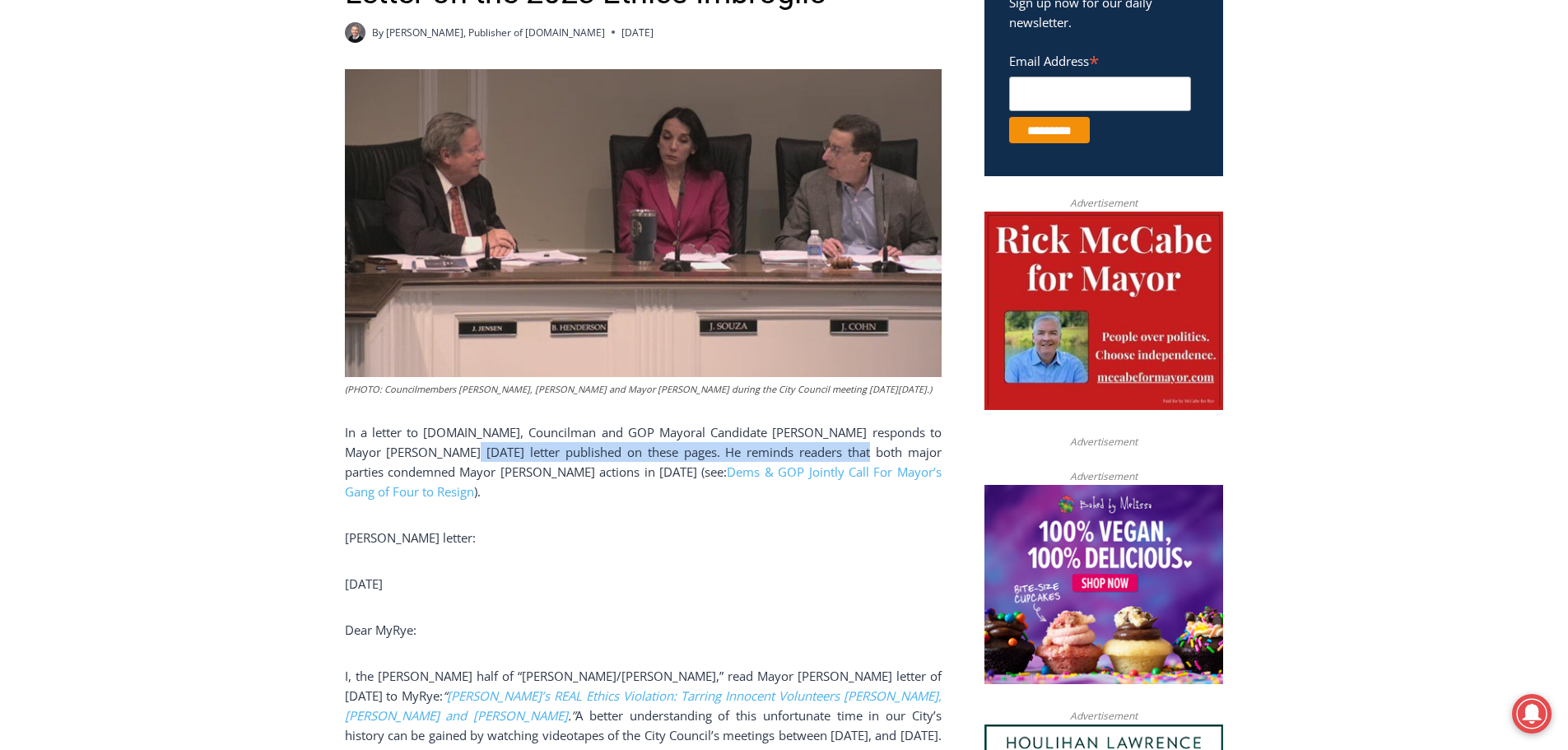
drag, startPoint x: 445, startPoint y: 456, endPoint x: 832, endPoint y: 460, distance: 387.0
click at [832, 460] on p "In a letter to MyRye.com, Councilman and GOP Mayoral Candidate Bill Henderson r…" at bounding box center [643, 461] width 596 height 79
click at [833, 452] on p "In a letter to MyRye.com, Councilman and GOP Mayoral Candidate Bill Henderson r…" at bounding box center [643, 461] width 596 height 79
drag, startPoint x: 575, startPoint y: 471, endPoint x: 396, endPoint y: 468, distance: 179.0
click at [396, 468] on p "In a letter to MyRye.com, Councilman and GOP Mayoral Candidate Bill Henderson r…" at bounding box center [643, 461] width 596 height 79
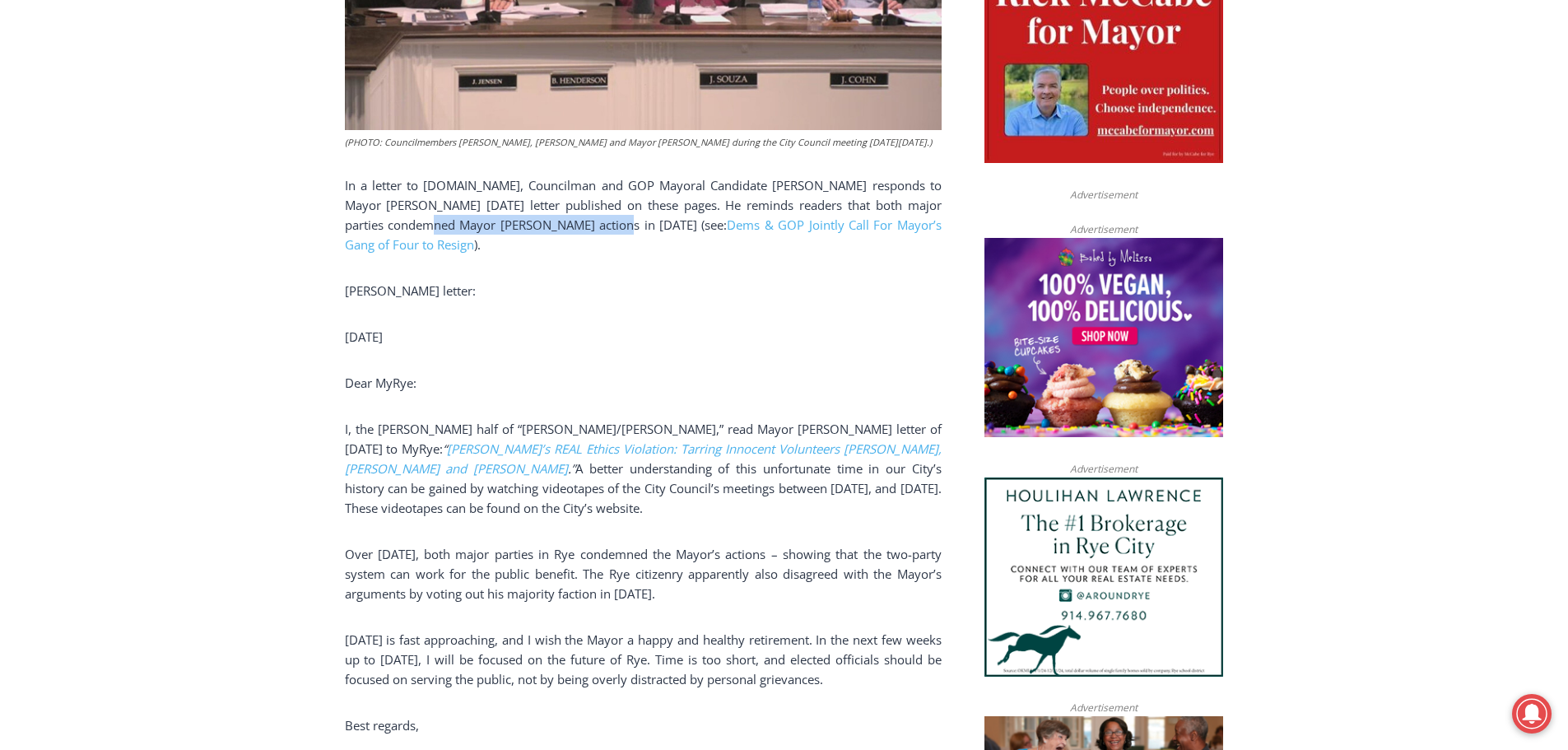
scroll to position [989, 0]
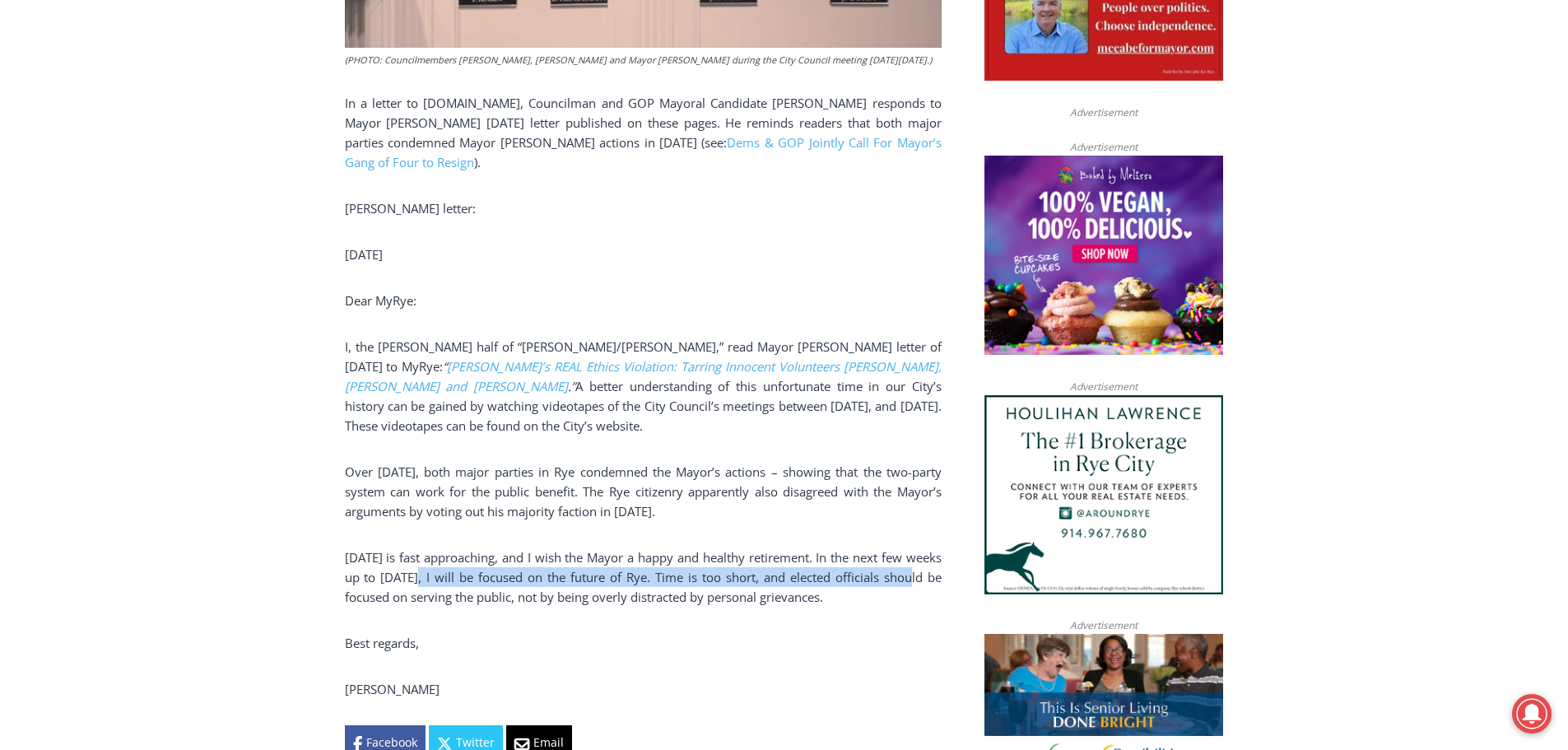
drag, startPoint x: 435, startPoint y: 579, endPoint x: 922, endPoint y: 580, distance: 487.0
click at [922, 580] on p "January 1 is fast approaching, and I wish the Mayor a happy and healthy retirem…" at bounding box center [643, 576] width 596 height 59
drag, startPoint x: 759, startPoint y: 580, endPoint x: 440, endPoint y: 580, distance: 319.0
click at [440, 580] on p "January 1 is fast approaching, and I wish the Mayor a happy and healthy retirem…" at bounding box center [643, 576] width 596 height 59
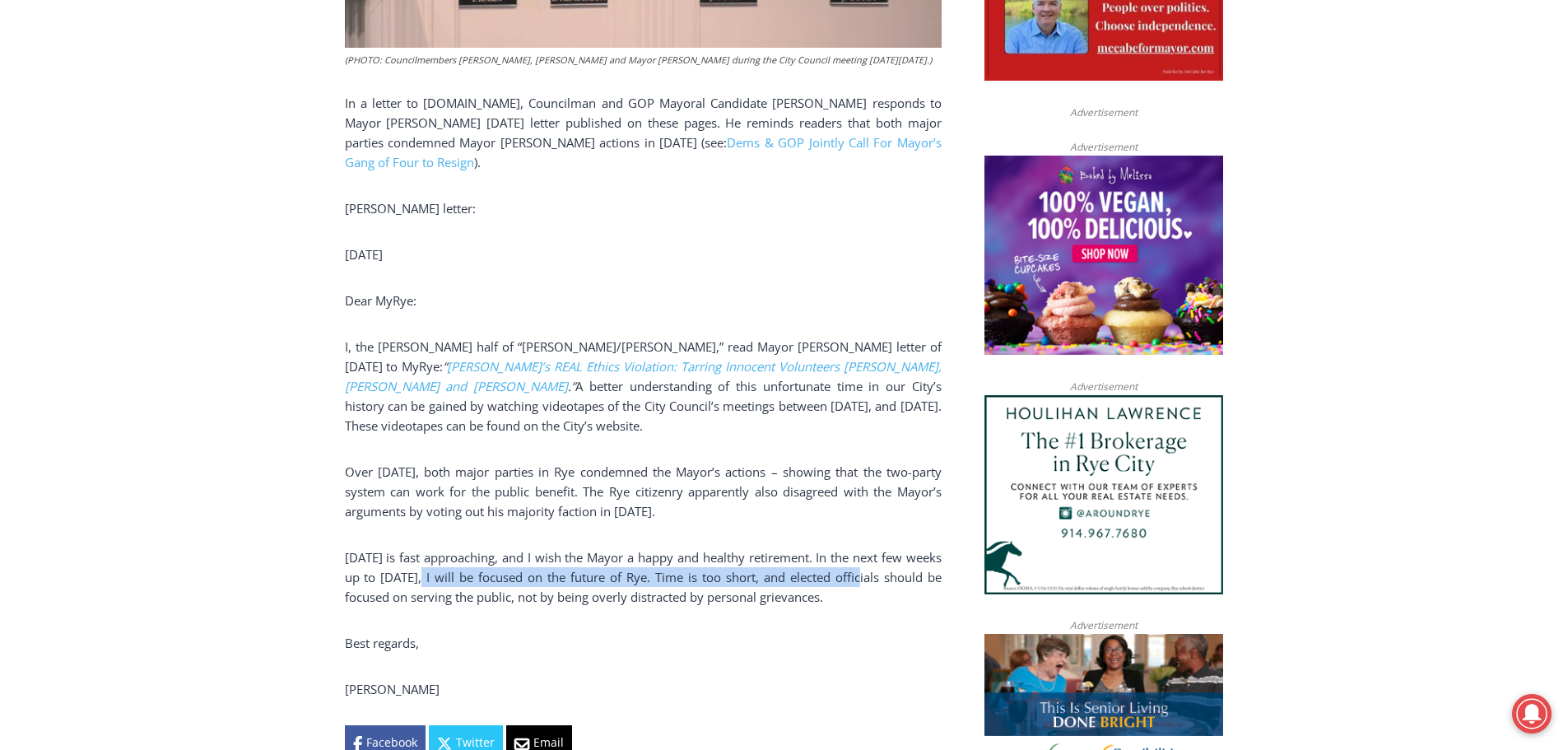
click at [440, 580] on p "January 1 is fast approaching, and I wish the Mayor a happy and healthy retirem…" at bounding box center [643, 576] width 596 height 59
drag, startPoint x: 407, startPoint y: 579, endPoint x: 804, endPoint y: 574, distance: 397.0
click at [804, 574] on p "January 1 is fast approaching, and I wish the Mayor a happy and healthy retirem…" at bounding box center [643, 576] width 596 height 59
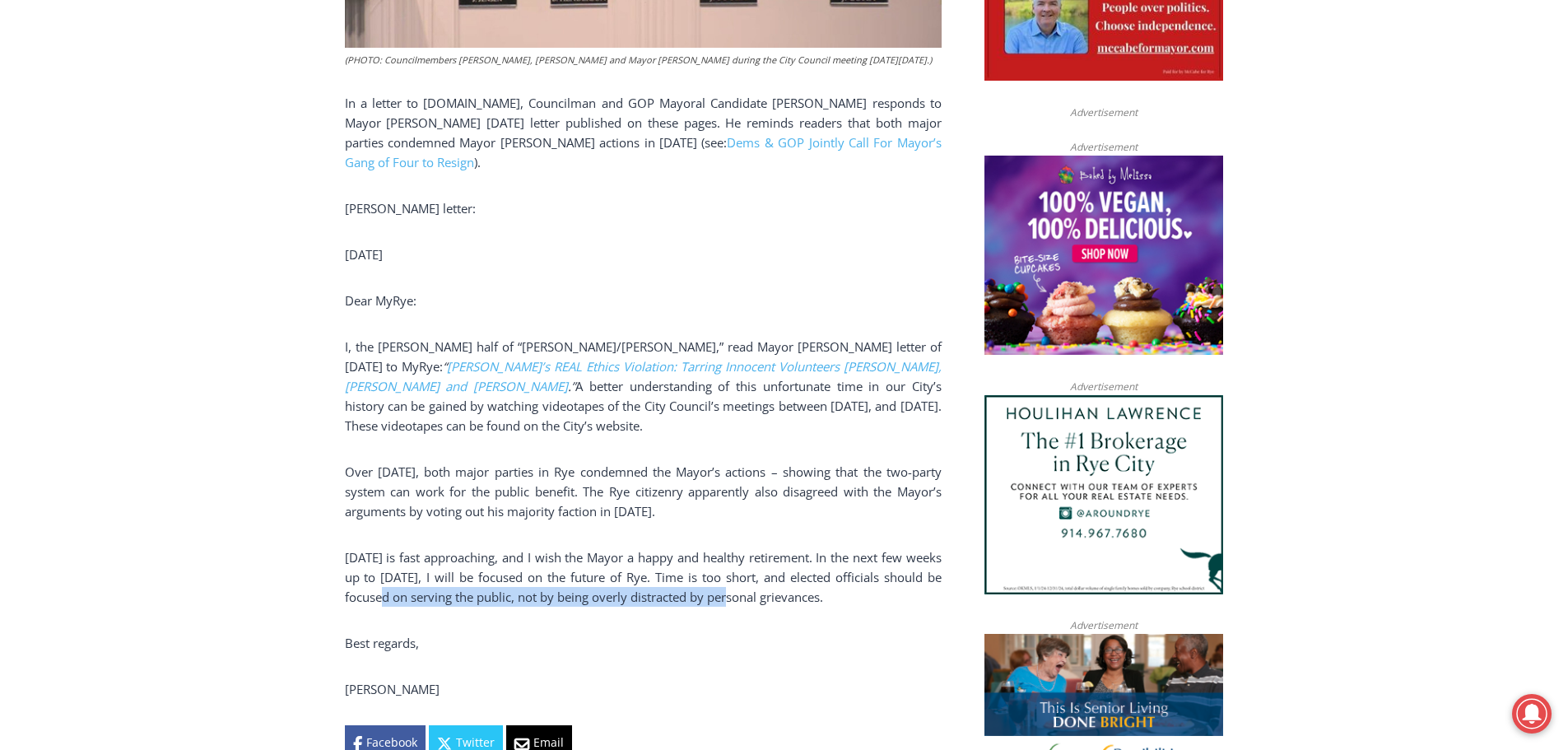
drag, startPoint x: 640, startPoint y: 599, endPoint x: 387, endPoint y: 599, distance: 253.0
click at [387, 599] on p "January 1 is fast approaching, and I wish the Mayor a happy and healthy retirem…" at bounding box center [643, 576] width 596 height 59
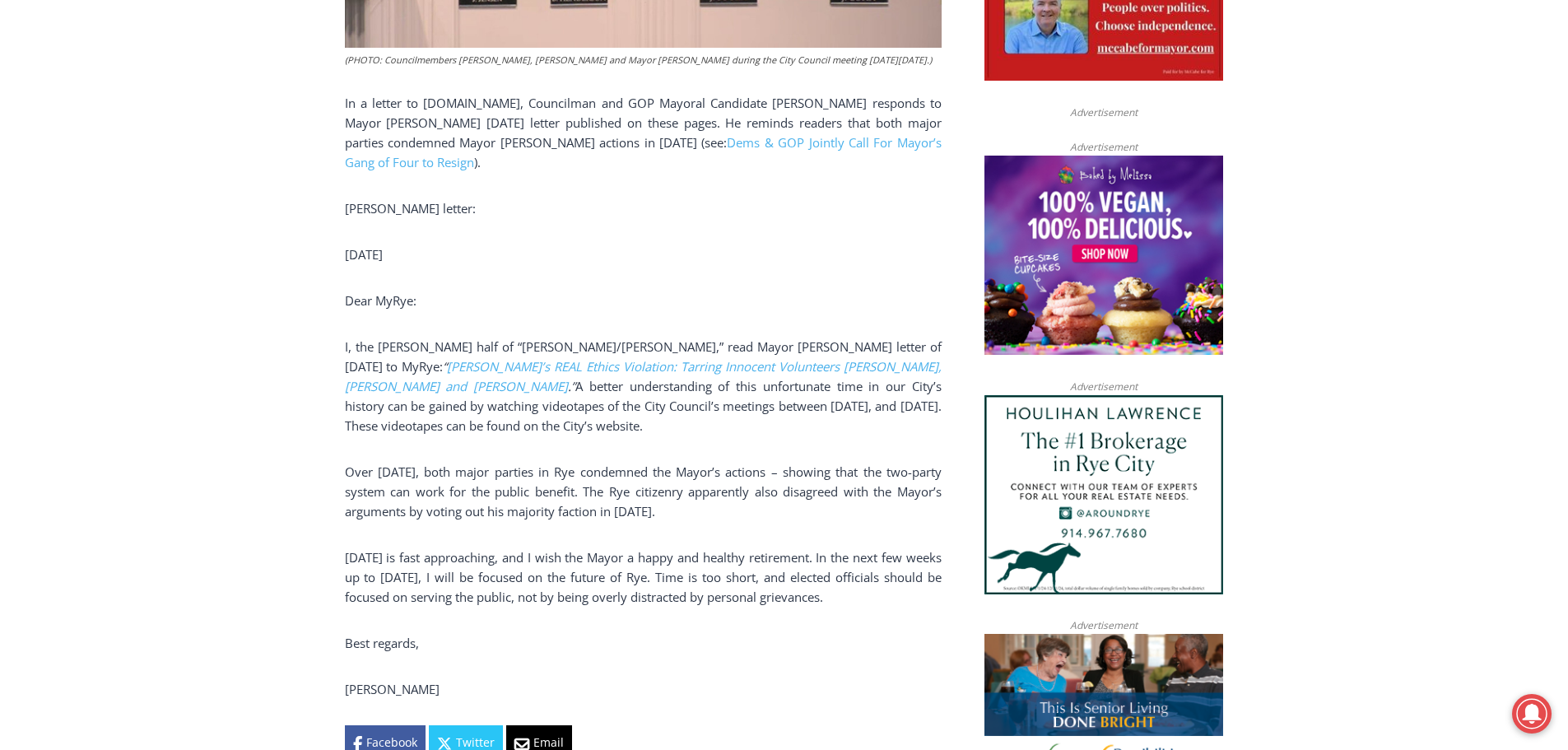
drag, startPoint x: 409, startPoint y: 596, endPoint x: 851, endPoint y: 594, distance: 442.0
click at [851, 594] on p "January 1 is fast approaching, and I wish the Mayor a happy and healthy retirem…" at bounding box center [643, 576] width 596 height 59
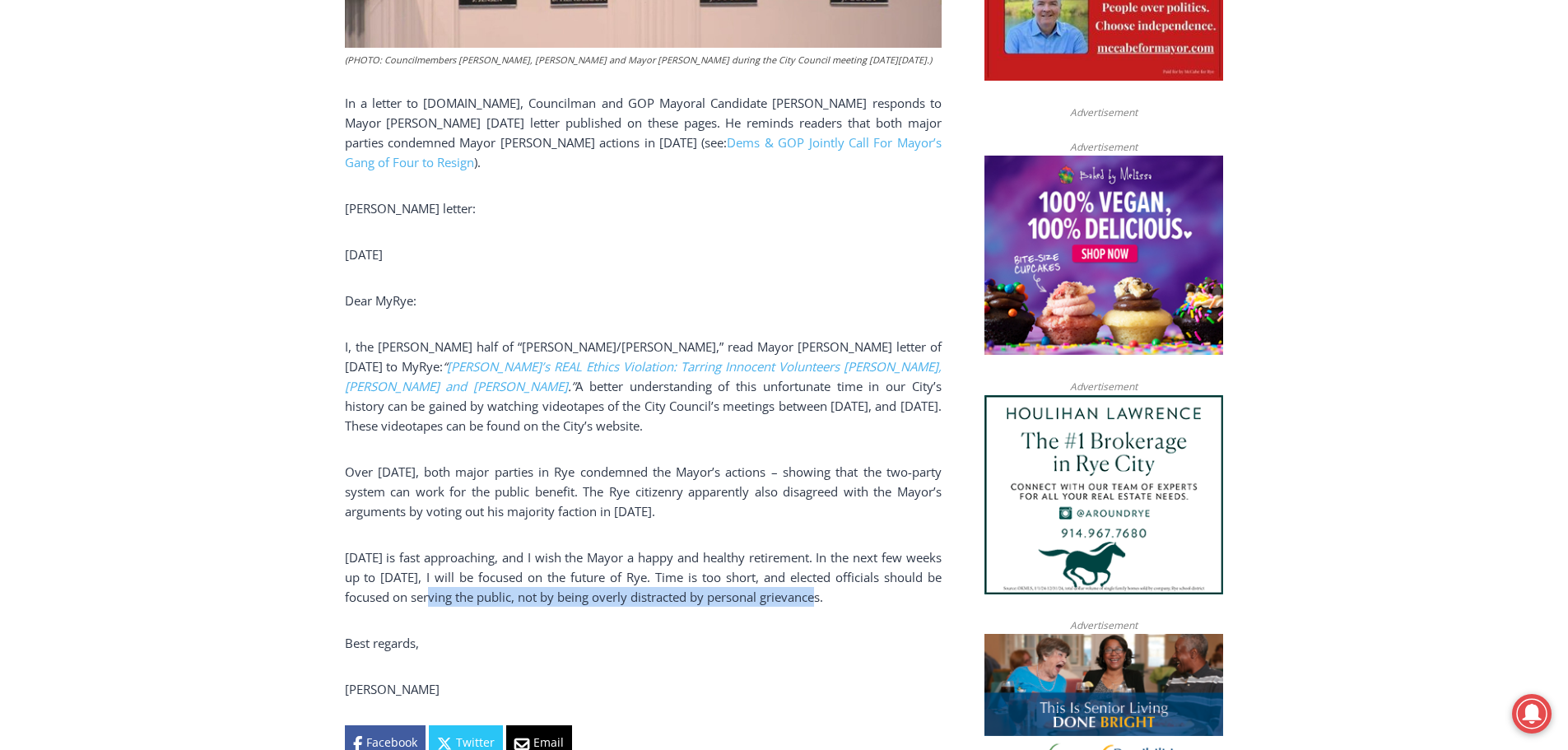
drag, startPoint x: 678, startPoint y: 594, endPoint x: 438, endPoint y: 597, distance: 240.0
click at [438, 597] on p "January 1 is fast approaching, and I wish the Mayor a happy and healthy retirem…" at bounding box center [643, 576] width 596 height 59
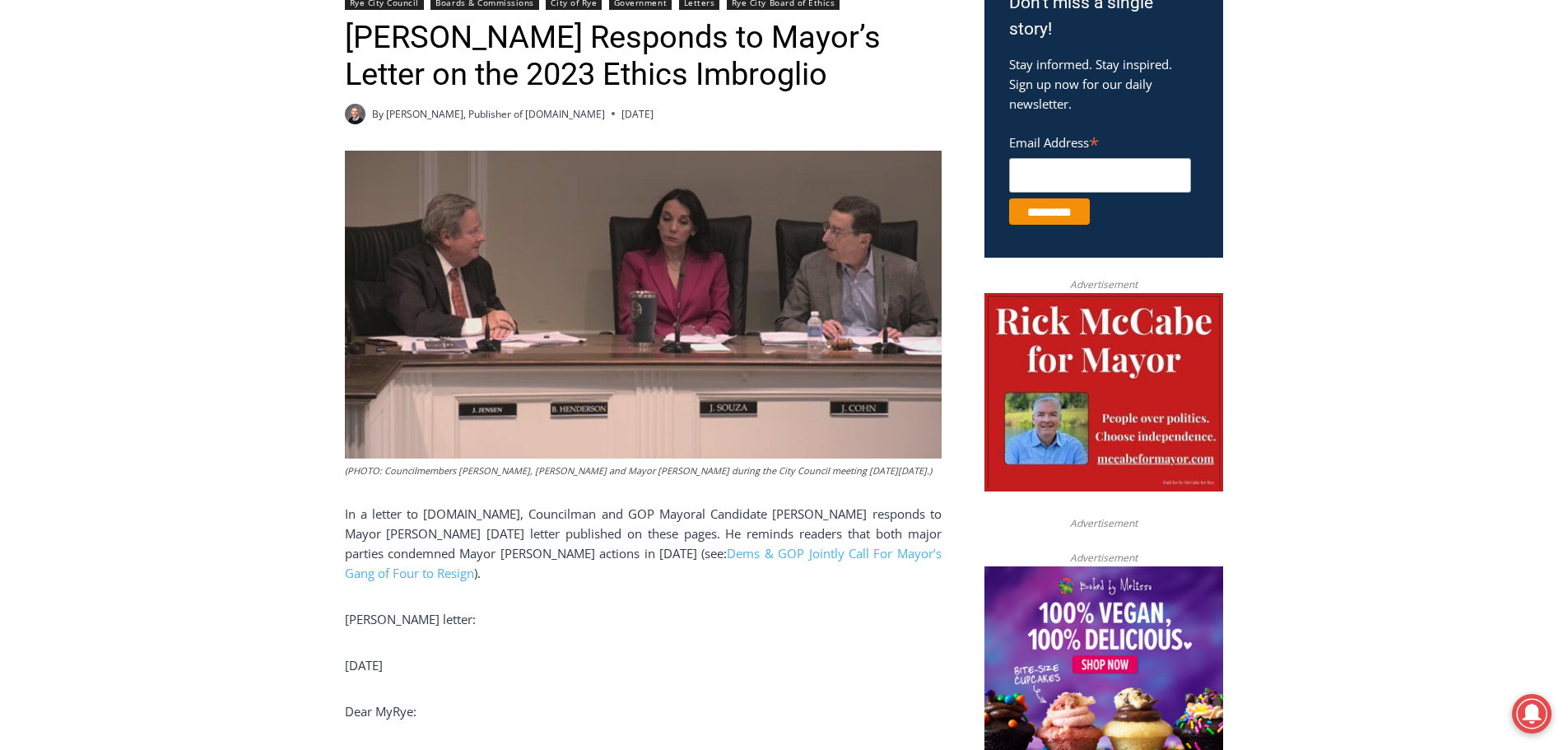
scroll to position [576, 0]
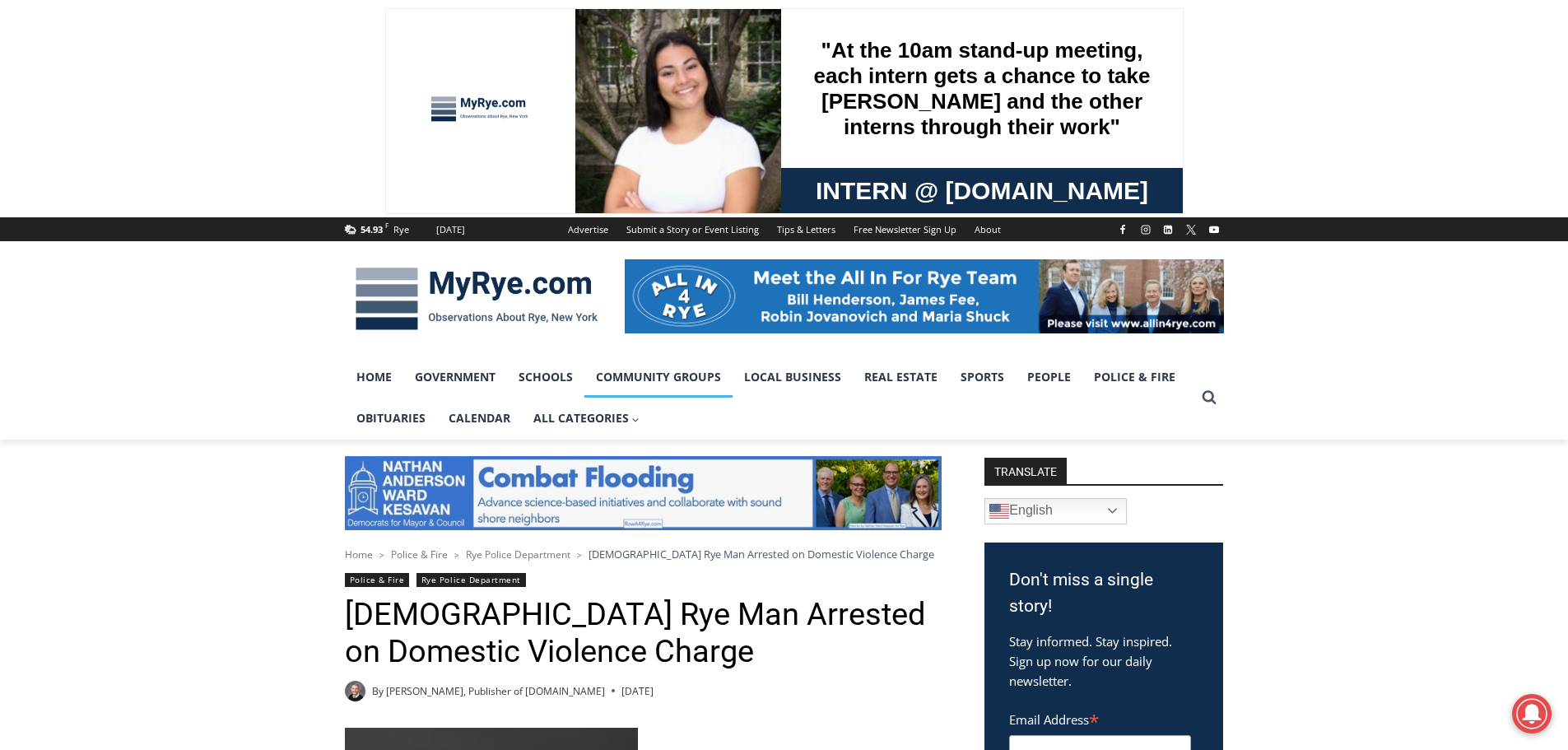
scroll to position [576, 0]
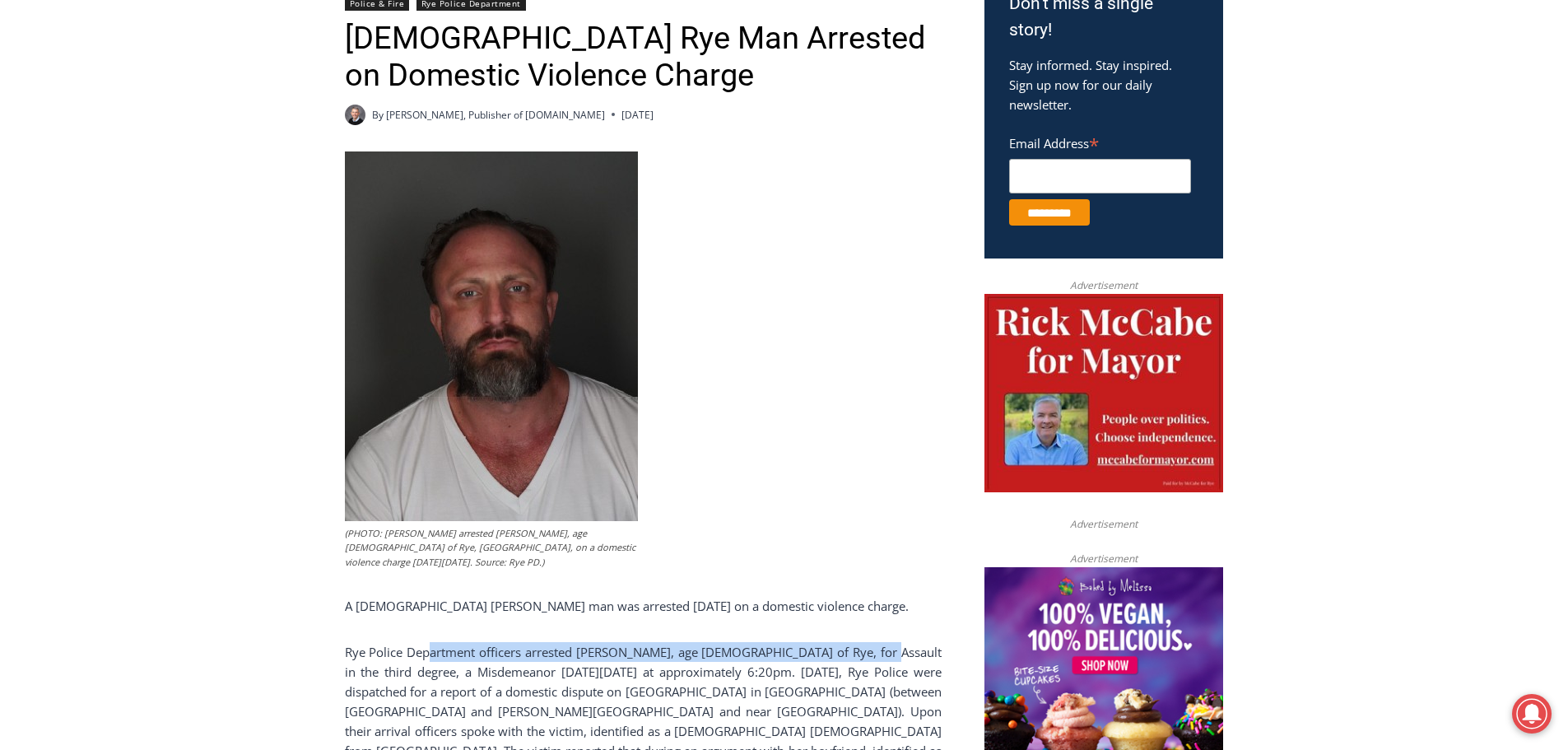
drag, startPoint x: 657, startPoint y: 650, endPoint x: 433, endPoint y: 660, distance: 224.2
click at [433, 660] on p "Rye Police Department officers arrested Michael P. O’Connell, age 42 of Rye, fo…" at bounding box center [643, 711] width 596 height 139
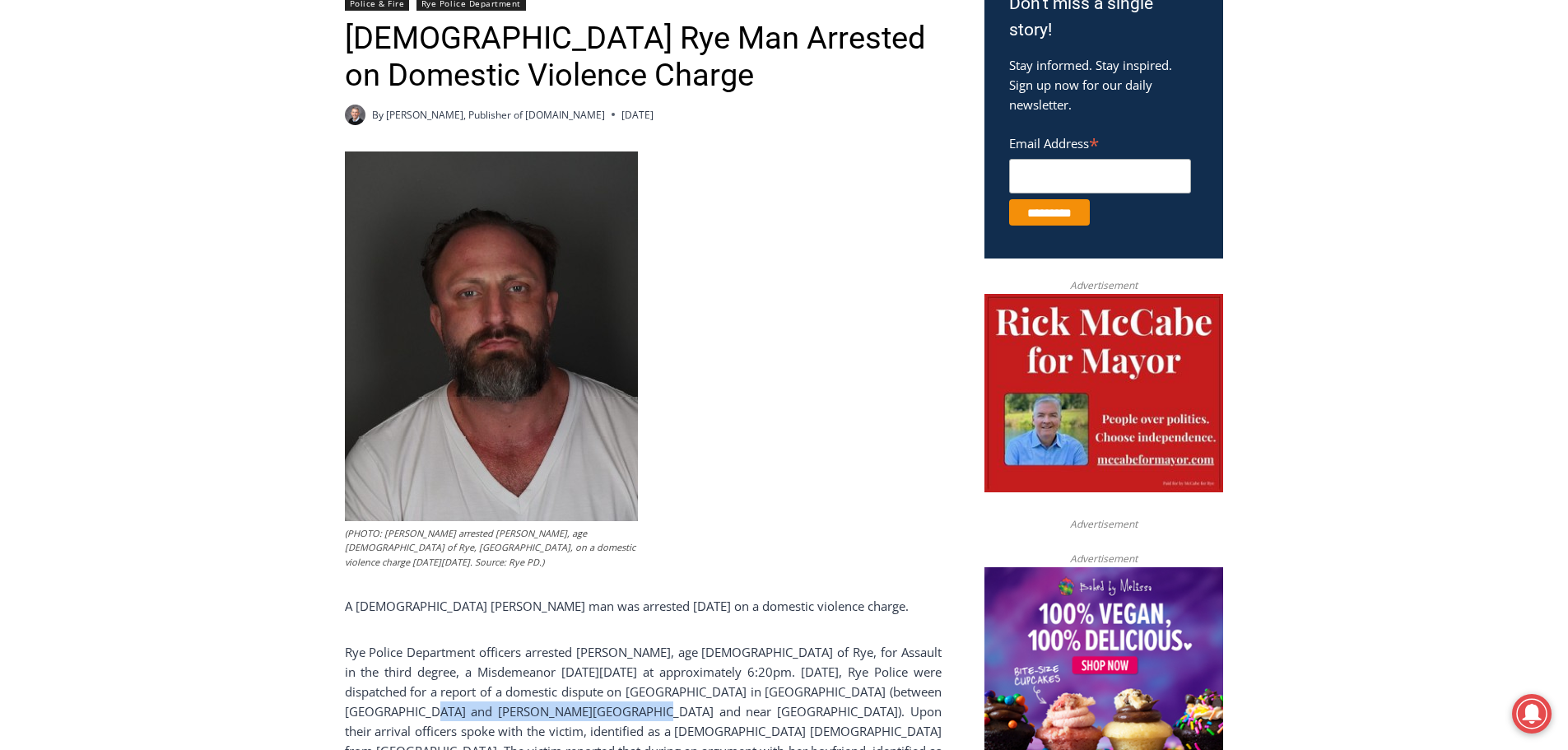
drag, startPoint x: 407, startPoint y: 709, endPoint x: 624, endPoint y: 710, distance: 217.0
click at [624, 710] on p "Rye Police Department officers arrested Michael P. O’Connell, age 42 of Rye, fo…" at bounding box center [643, 711] width 596 height 139
drag, startPoint x: 919, startPoint y: 694, endPoint x: 742, endPoint y: 694, distance: 177.0
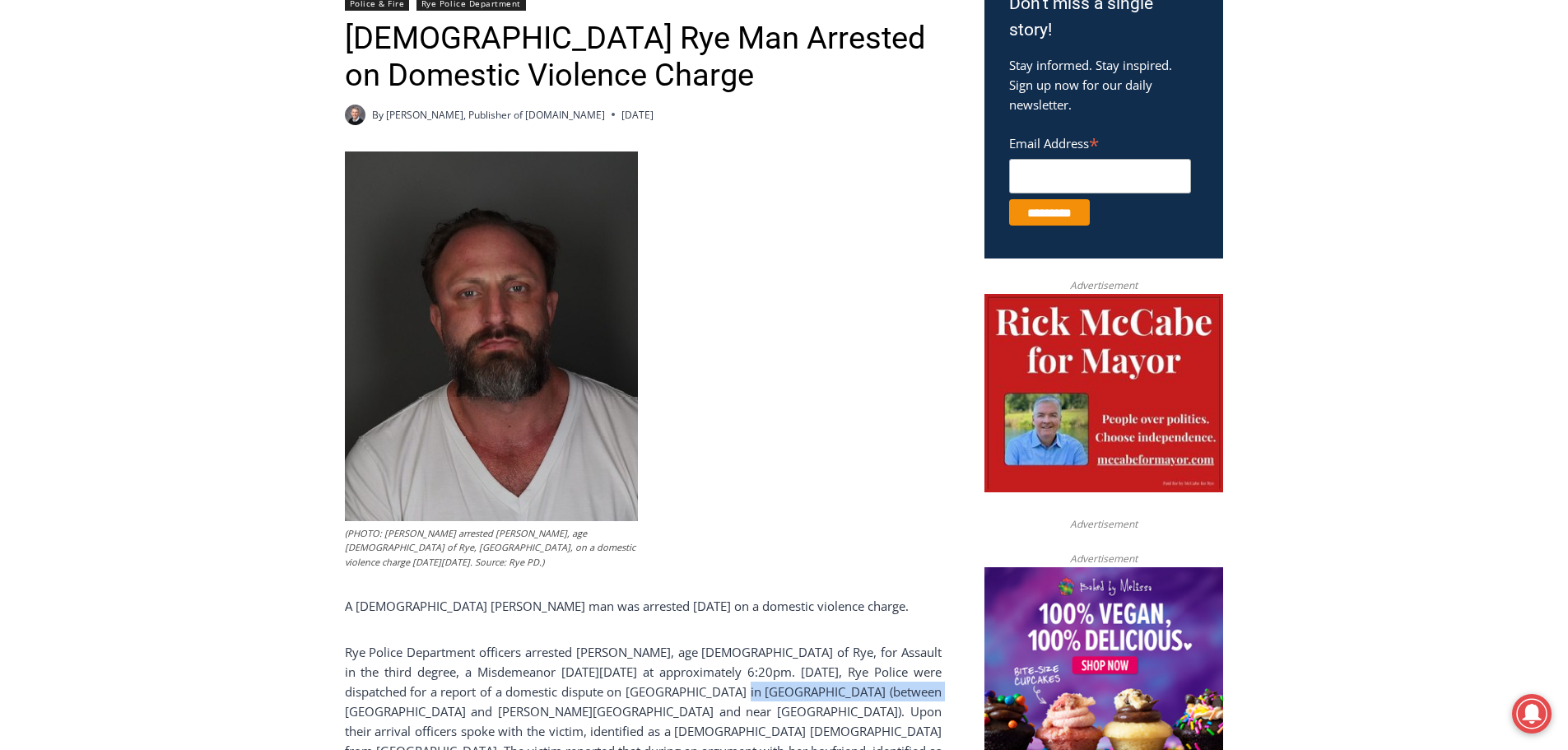
click at [742, 694] on p "Rye Police Department officers arrested Michael P. O’Connell, age 42 of Rye, fo…" at bounding box center [643, 711] width 596 height 139
drag, startPoint x: 742, startPoint y: 694, endPoint x: 897, endPoint y: 697, distance: 155.0
click at [744, 694] on p "Rye Police Department officers arrested Michael P. O’Connell, age 42 of Rye, fo…" at bounding box center [643, 711] width 596 height 139
click at [897, 696] on p "Rye Police Department officers arrested Michael P. O’Connell, age 42 of Rye, fo…" at bounding box center [643, 711] width 596 height 139
drag, startPoint x: 863, startPoint y: 696, endPoint x: 634, endPoint y: 699, distance: 229.0
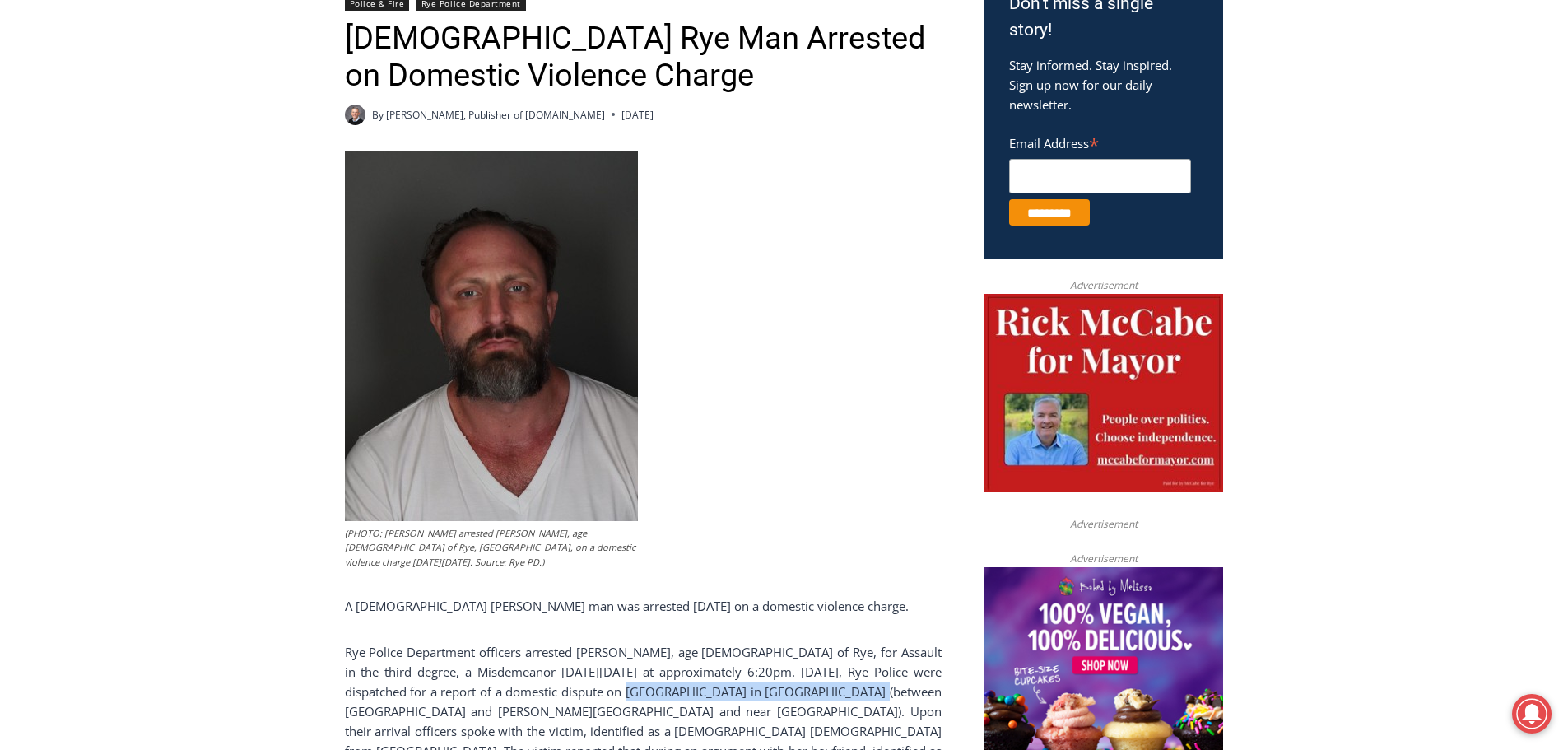
click at [634, 699] on p "Rye Police Department officers arrested Michael P. O’Connell, age 42 of Rye, fo…" at bounding box center [643, 711] width 596 height 139
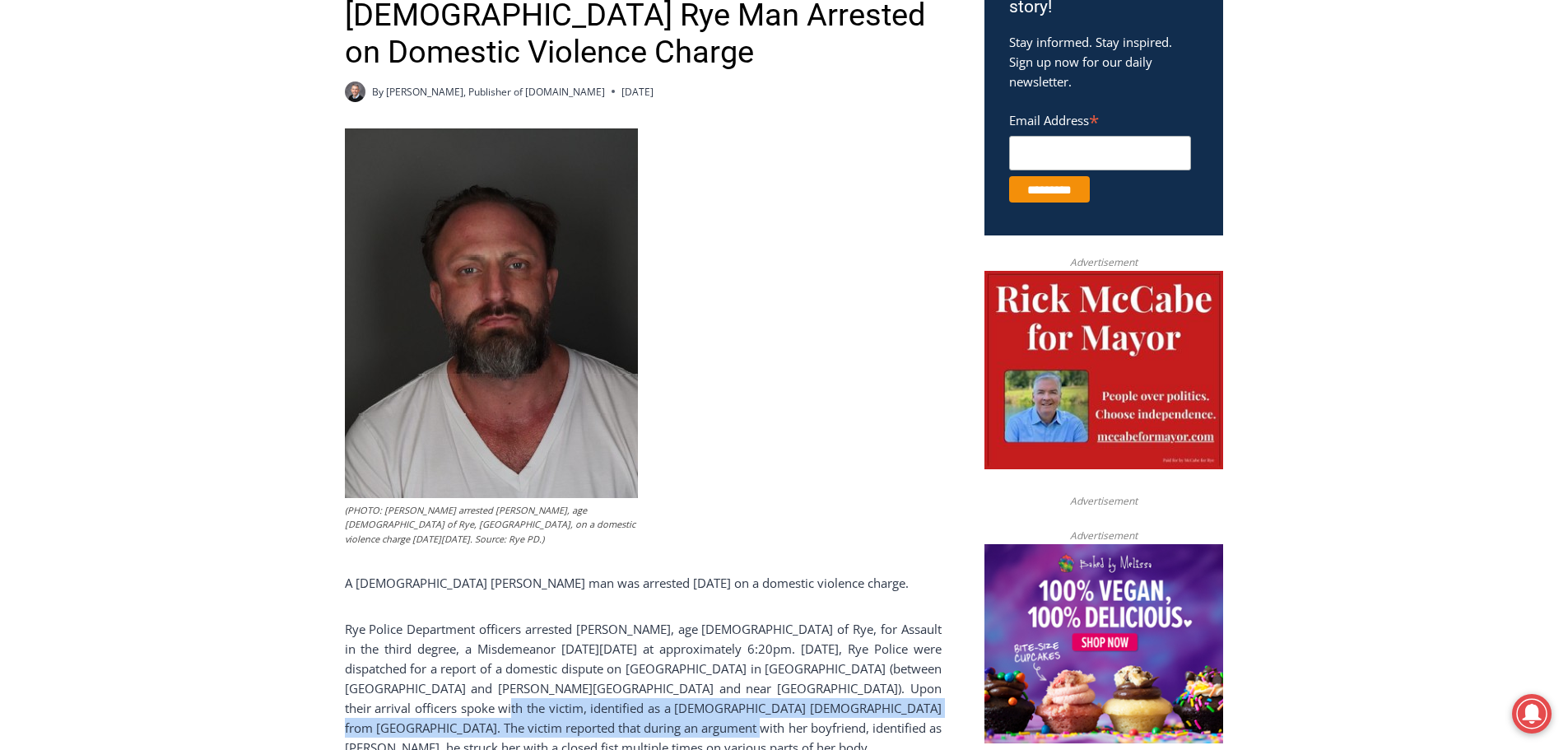
scroll to position [604, 0]
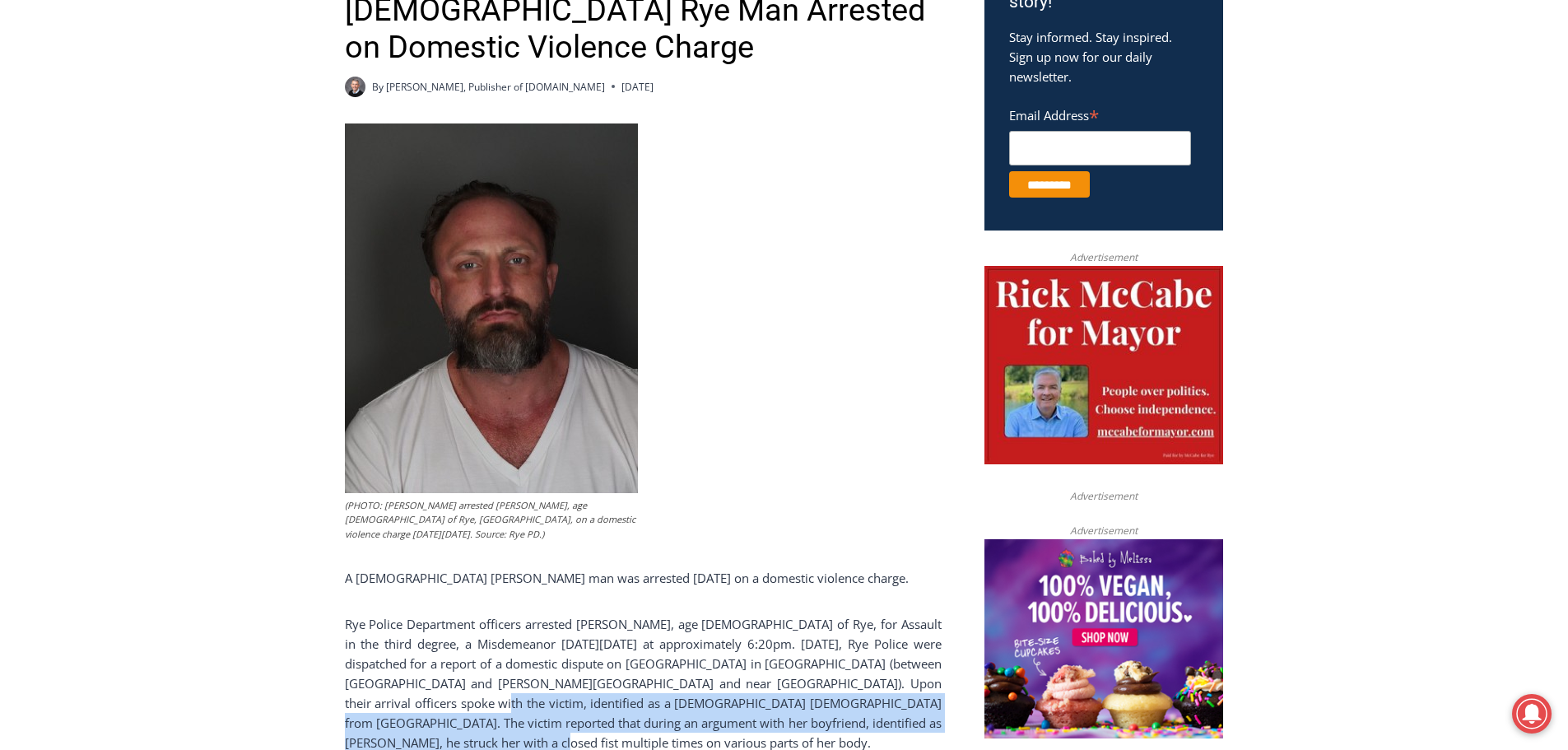
drag, startPoint x: 439, startPoint y: 734, endPoint x: 650, endPoint y: 733, distance: 211.0
click at [648, 733] on p "Rye Police Department officers arrested Michael P. O’Connell, age 42 of Rye, fo…" at bounding box center [643, 683] width 596 height 139
click at [656, 699] on p "Rye Police Department officers arrested Michael P. O’Connell, age 42 of Rye, fo…" at bounding box center [643, 683] width 596 height 139
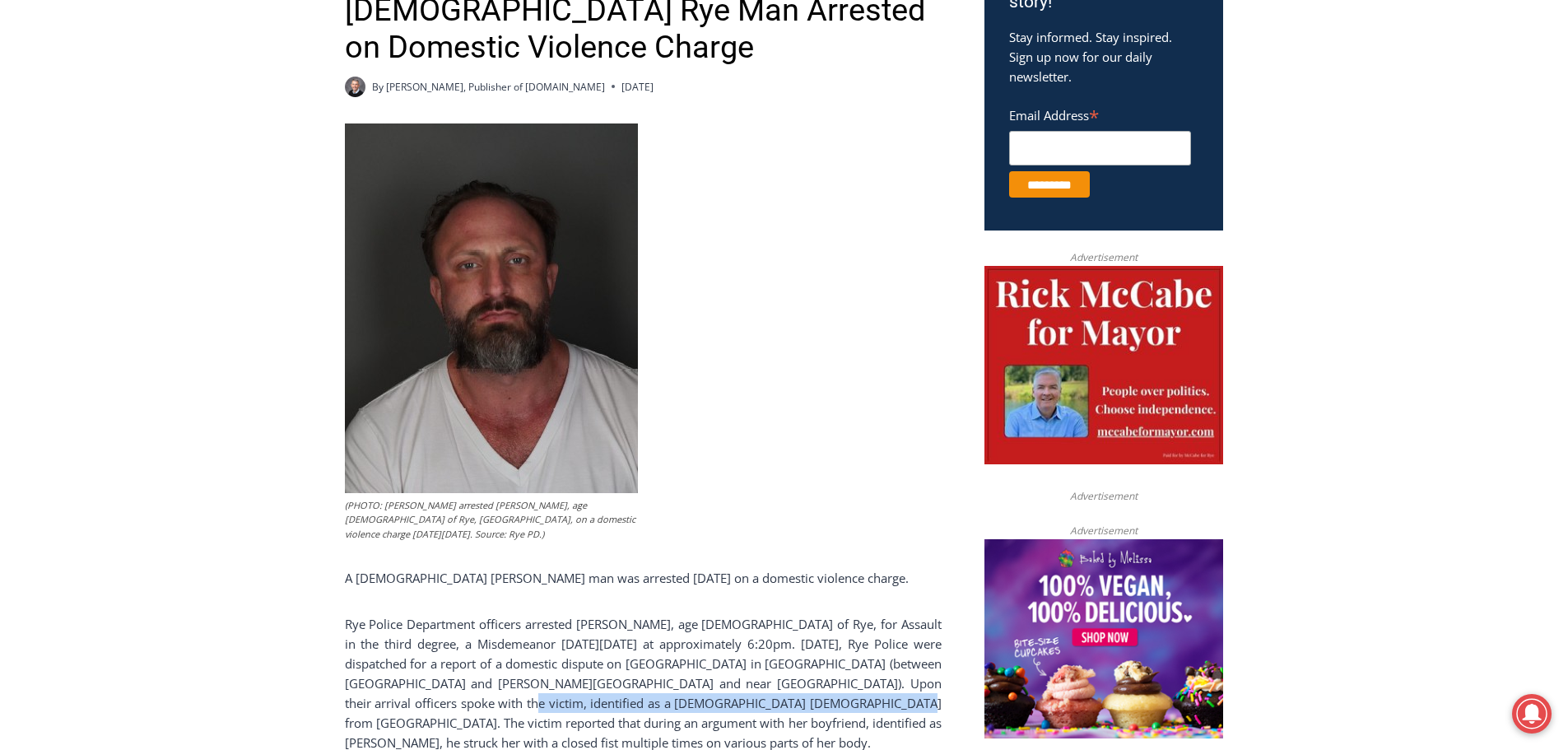
drag, startPoint x: 824, startPoint y: 704, endPoint x: 468, endPoint y: 701, distance: 356.0
click at [468, 701] on p "Rye Police Department officers arrested Michael P. O’Connell, age 42 of Rye, fo…" at bounding box center [643, 683] width 596 height 139
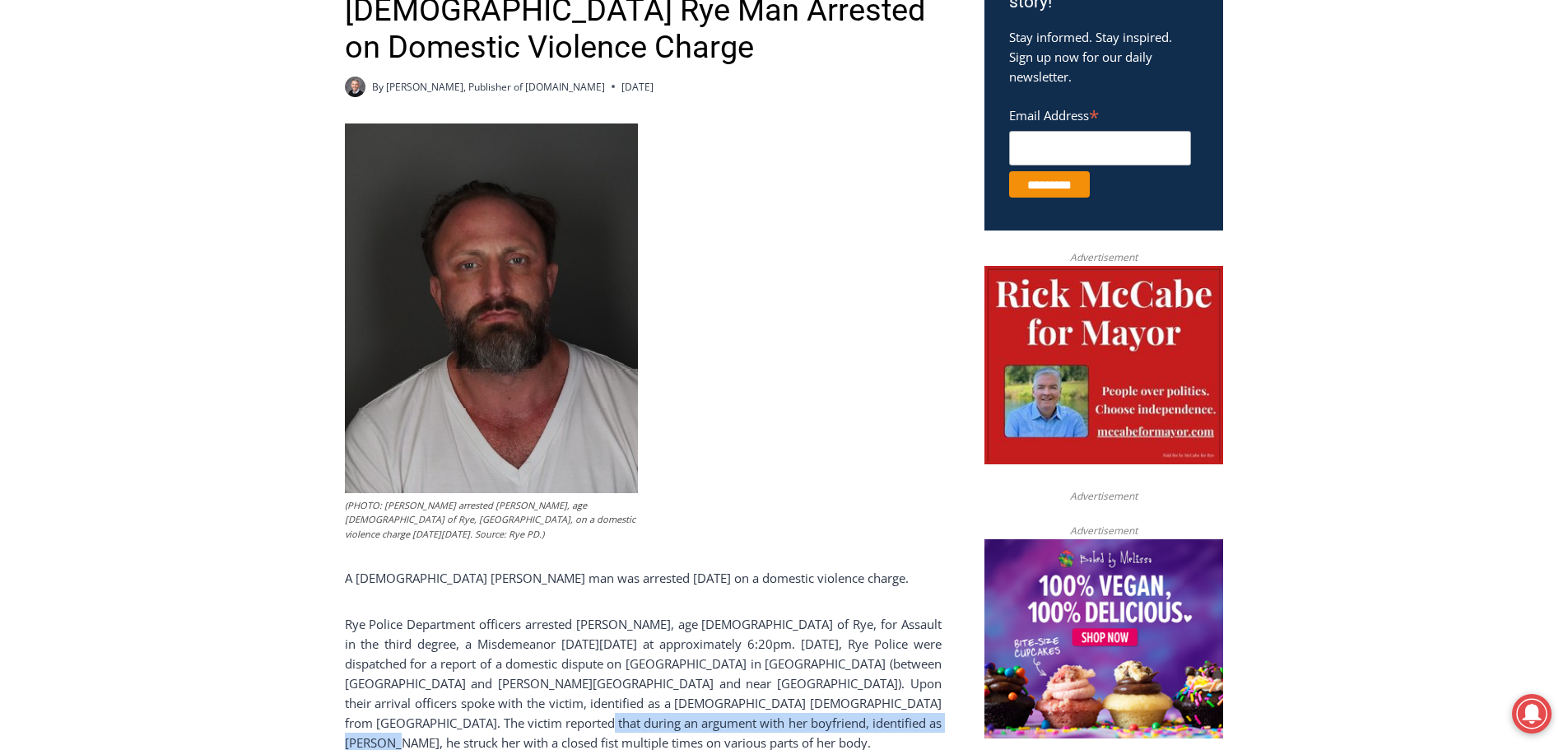
drag, startPoint x: 825, startPoint y: 721, endPoint x: 501, endPoint y: 721, distance: 324.0
click at [501, 721] on p "Rye Police Department officers arrested Michael P. O’Connell, age 42 of Rye, fo…" at bounding box center [643, 683] width 596 height 139
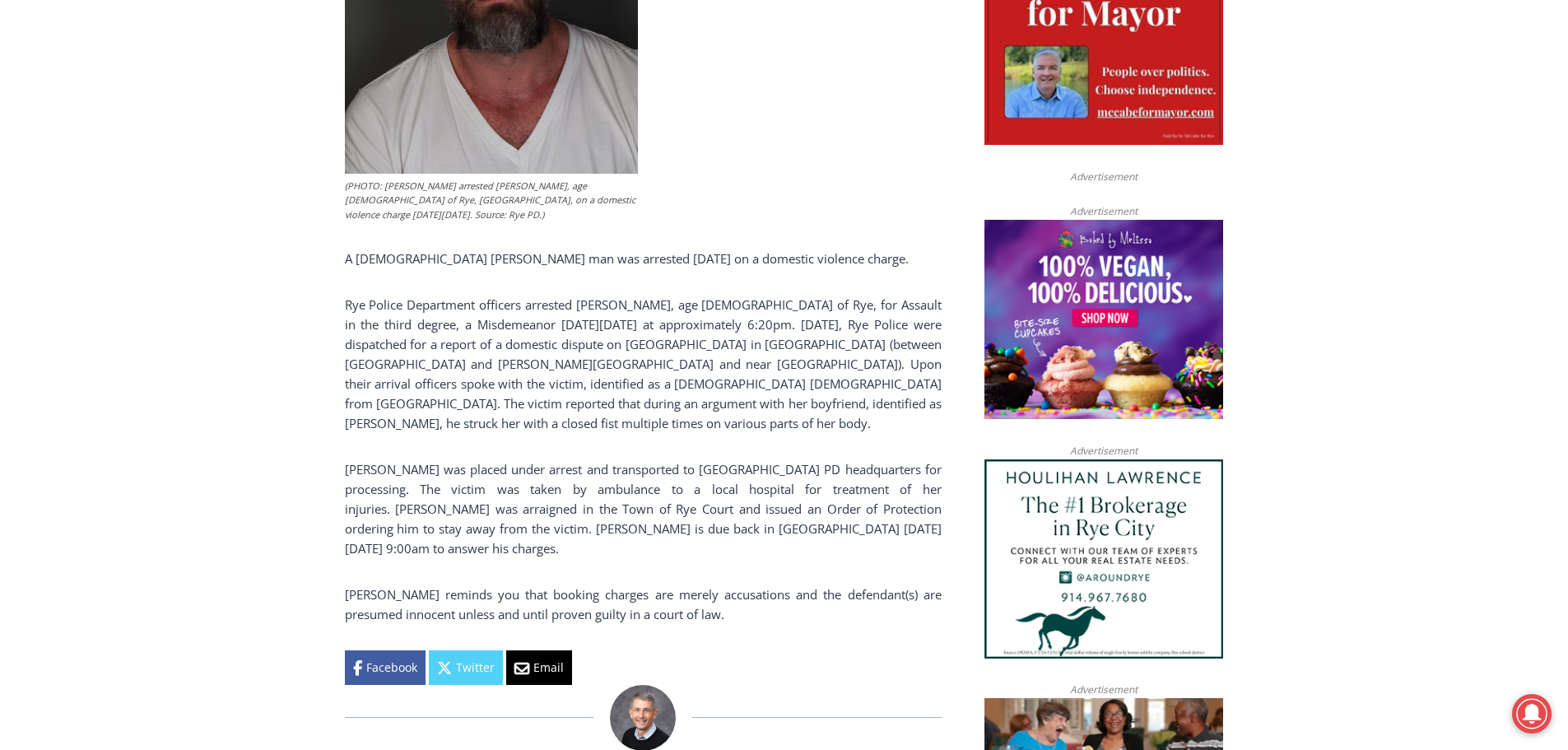
scroll to position [934, 0]
